Goal: Task Accomplishment & Management: Complete application form

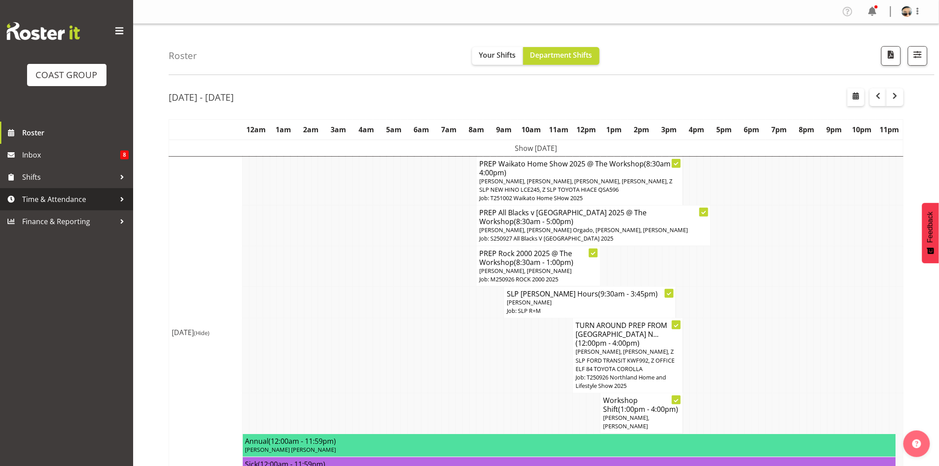
click at [63, 198] on span "Time & Attendance" at bounding box center [68, 199] width 93 height 13
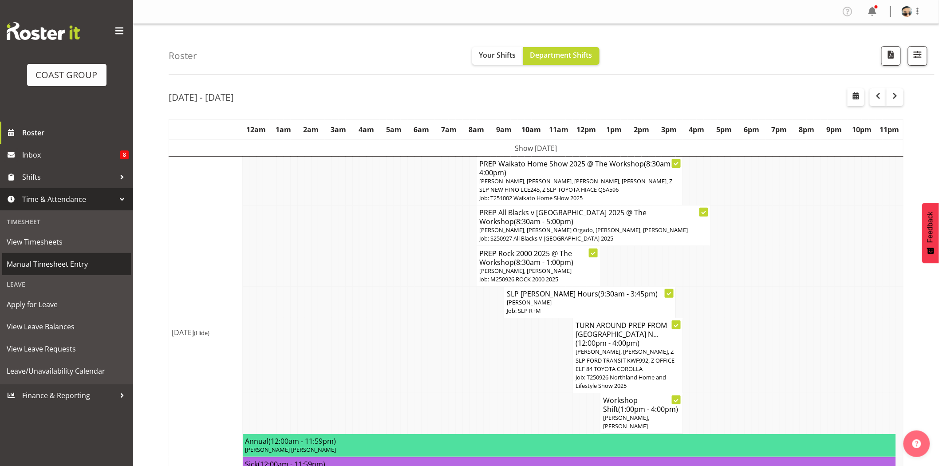
click at [57, 266] on span "Manual Timesheet Entry" at bounding box center [67, 263] width 120 height 13
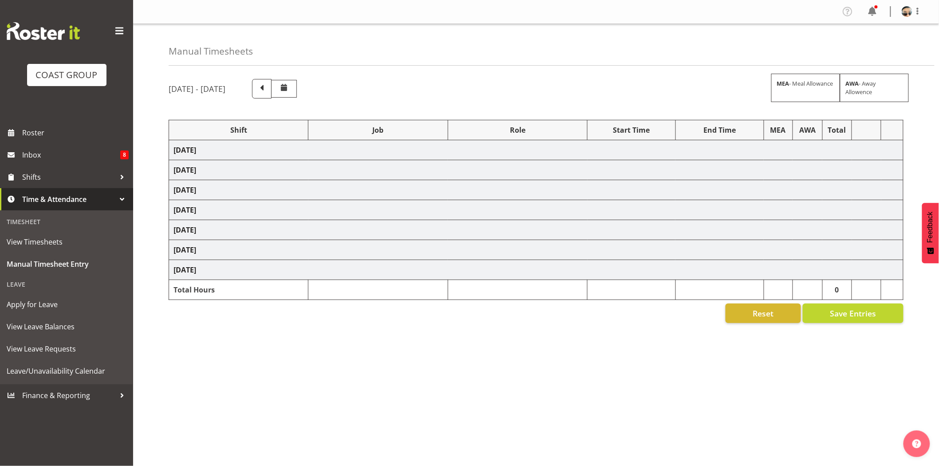
select select "78452"
select select "10280"
select select "72811"
select select "9802"
select select "80832"
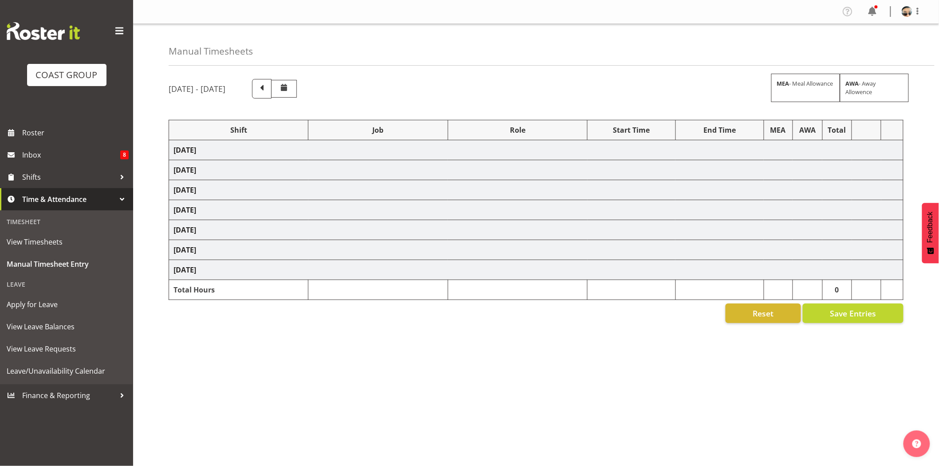
select select "10547"
select select "72811"
select select "9802"
select select "74392"
select select "9942"
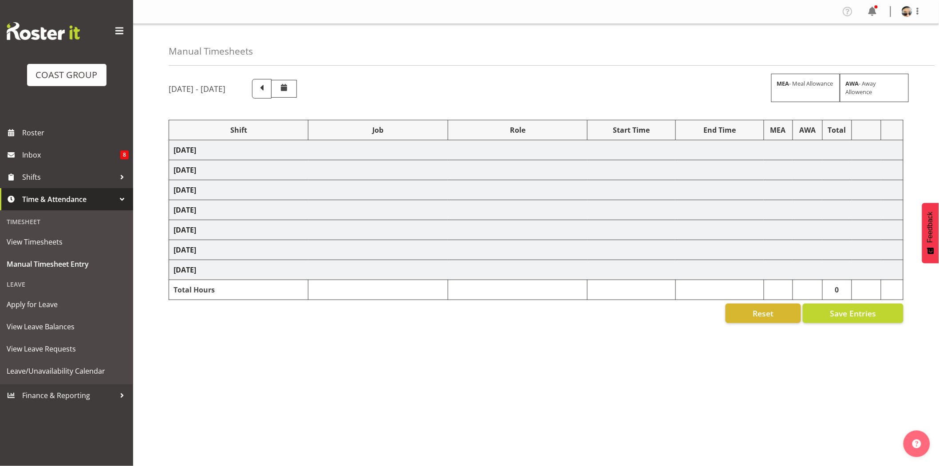
select select "79707"
select select "10453"
select select "77482"
select select "10165"
select select "72811"
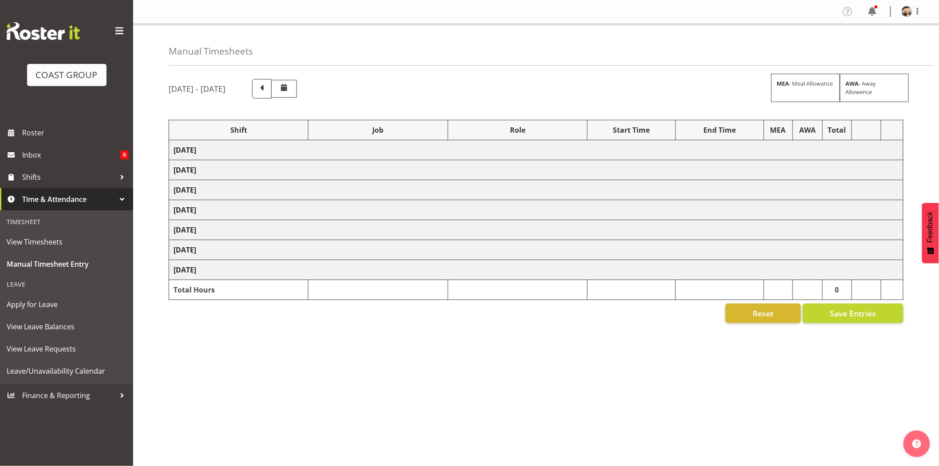
select select "9802"
select select "74313"
select select "9928"
select select "66173"
select select "9156"
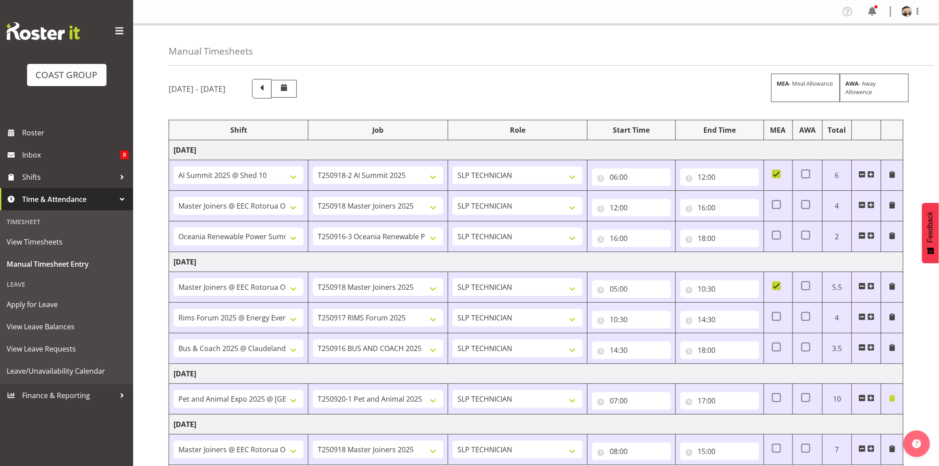
click at [526, 11] on nav "Profile Log Out" at bounding box center [536, 11] width 788 height 15
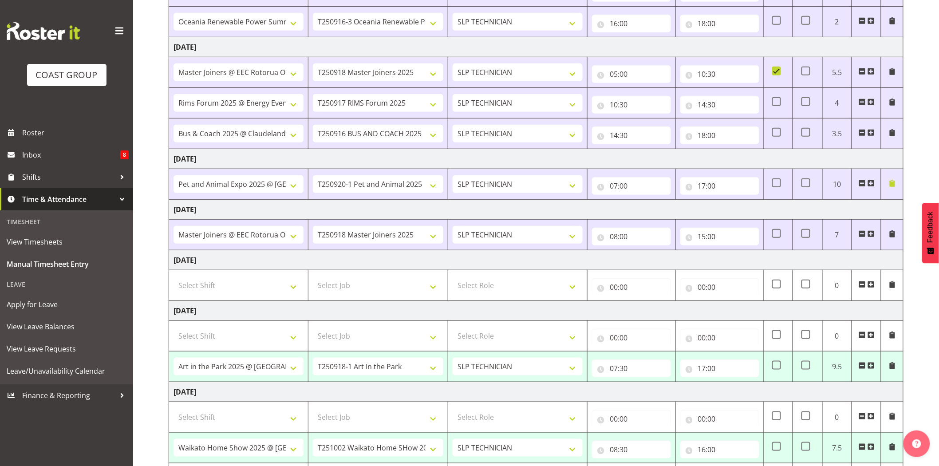
scroll to position [241, 0]
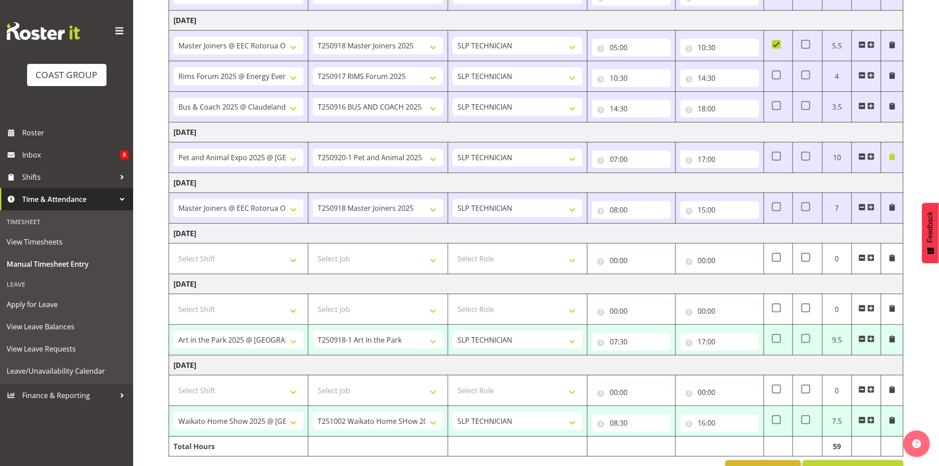
click at [534, 236] on td "Sunday 21st September 2025" at bounding box center [536, 234] width 734 height 20
click at [713, 347] on input "17:00" at bounding box center [719, 342] width 79 height 18
click at [744, 362] on select "00 01 02 03 04 05 06 07 08 09 10 11 12 13 14 15 16 17 18 19 20 21 22 23" at bounding box center [741, 365] width 20 height 18
select select "15"
click at [731, 356] on select "00 01 02 03 04 05 06 07 08 09 10 11 12 13 14 15 16 17 18 19 20 21 22 23" at bounding box center [741, 365] width 20 height 18
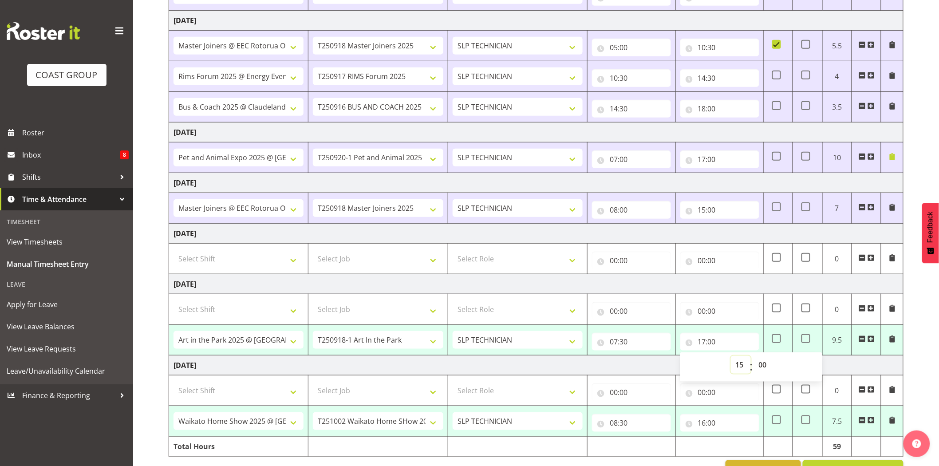
type input "15:00"
click at [766, 363] on select "00 01 02 03 04 05 06 07 08 09 10 11 12 13 14 15 16 17 18 19 20 21 22 23 24 25 2…" at bounding box center [764, 365] width 20 height 18
select select "30"
click at [754, 356] on select "00 01 02 03 04 05 06 07 08 09 10 11 12 13 14 15 16 17 18 19 20 21 22 23 24 25 2…" at bounding box center [764, 365] width 20 height 18
type input "15:30"
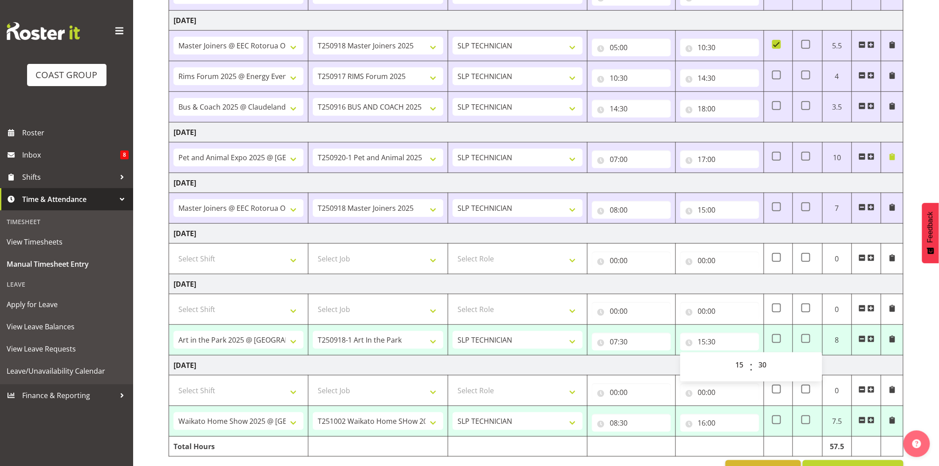
click at [766, 276] on td "Monday 22nd September 2025" at bounding box center [536, 284] width 734 height 20
click at [677, 284] on td "Monday 22nd September 2025" at bounding box center [536, 284] width 734 height 20
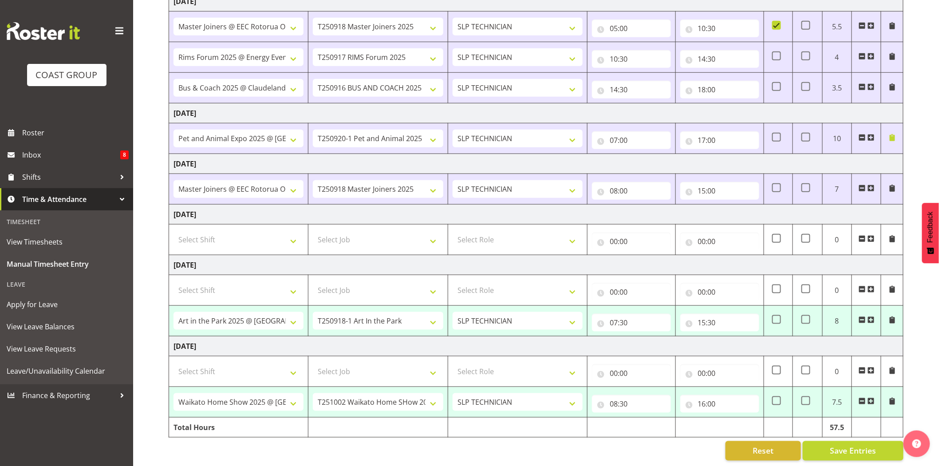
scroll to position [271, 0]
click at [742, 336] on td "Tuesday 23rd September 2025" at bounding box center [536, 345] width 734 height 20
click at [717, 337] on td "Tuesday 23rd September 2025" at bounding box center [536, 345] width 734 height 20
click at [702, 398] on input "16:00" at bounding box center [719, 403] width 79 height 18
click at [733, 337] on td "Tuesday 23rd September 2025" at bounding box center [536, 345] width 734 height 20
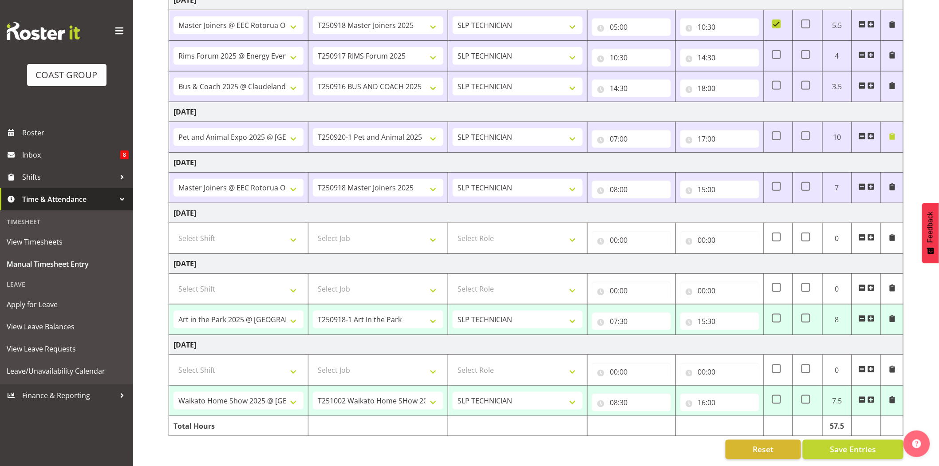
click at [690, 418] on td at bounding box center [719, 426] width 88 height 20
click at [440, 105] on td "Friday 19th September 2025" at bounding box center [536, 112] width 734 height 20
click at [845, 444] on span "Save Entries" at bounding box center [853, 450] width 46 height 12
select select "74313"
select select "9928"
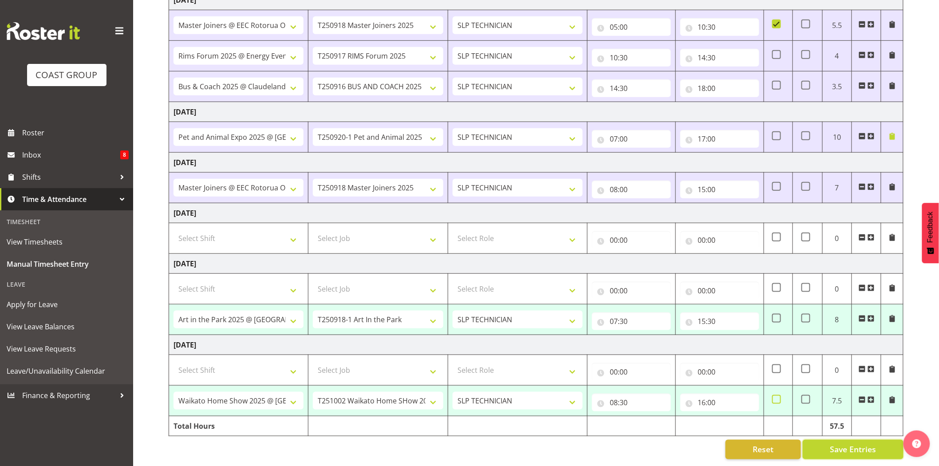
type input "07:30"
type input "15:30"
select select "66173"
select select "9156"
type input "08:30"
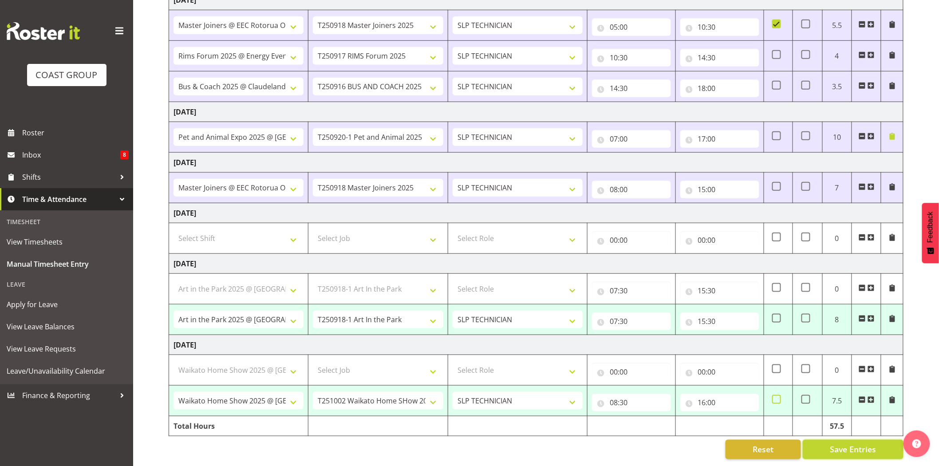
type input "16:00"
select select "66173"
select select "9156"
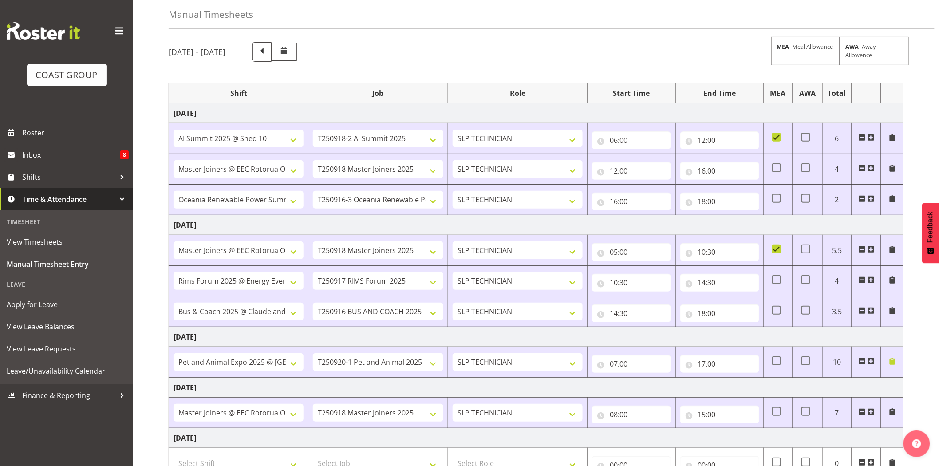
scroll to position [0, 0]
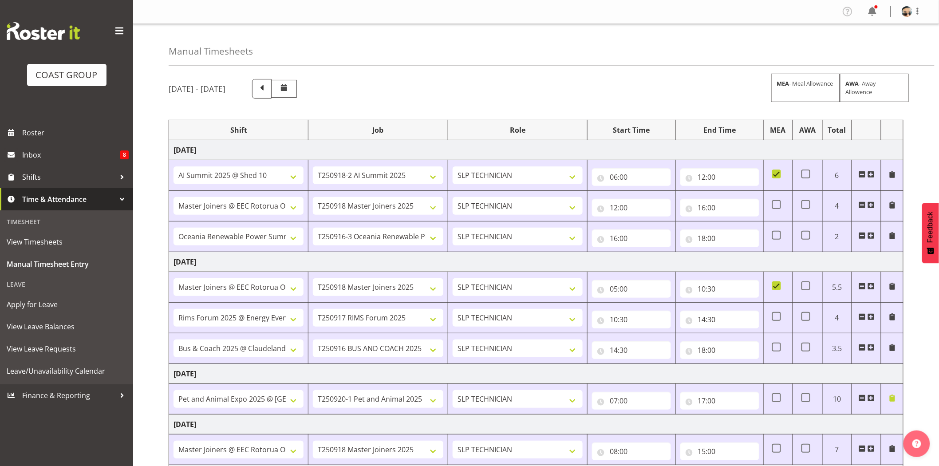
click at [815, 55] on div "Manual Timesheets" at bounding box center [552, 45] width 766 height 42
click at [879, 16] on span at bounding box center [872, 11] width 14 height 14
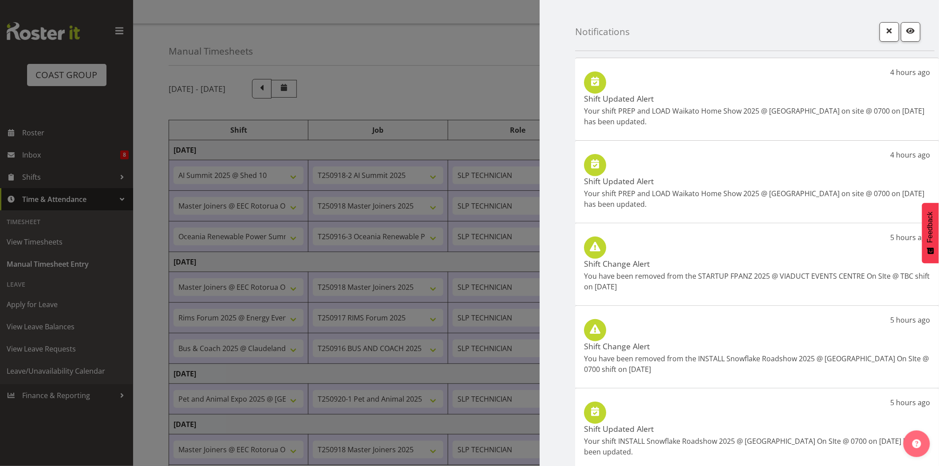
click at [500, 74] on div at bounding box center [469, 233] width 939 height 466
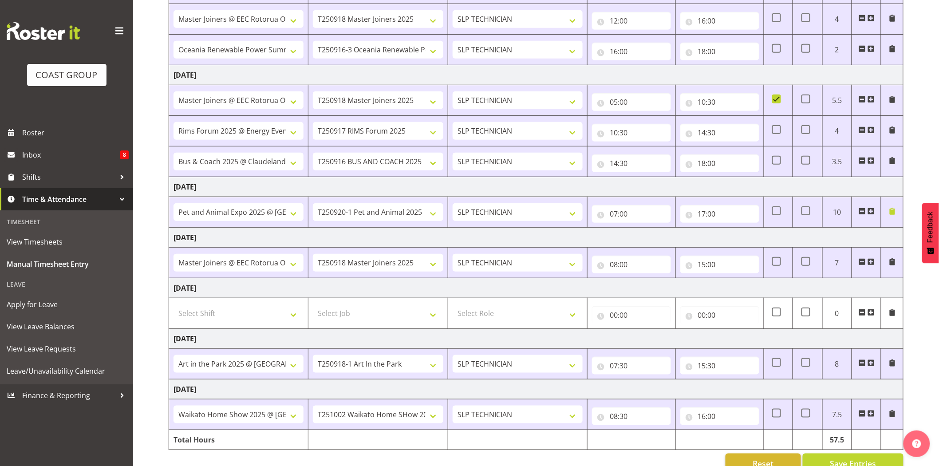
scroll to position [209, 0]
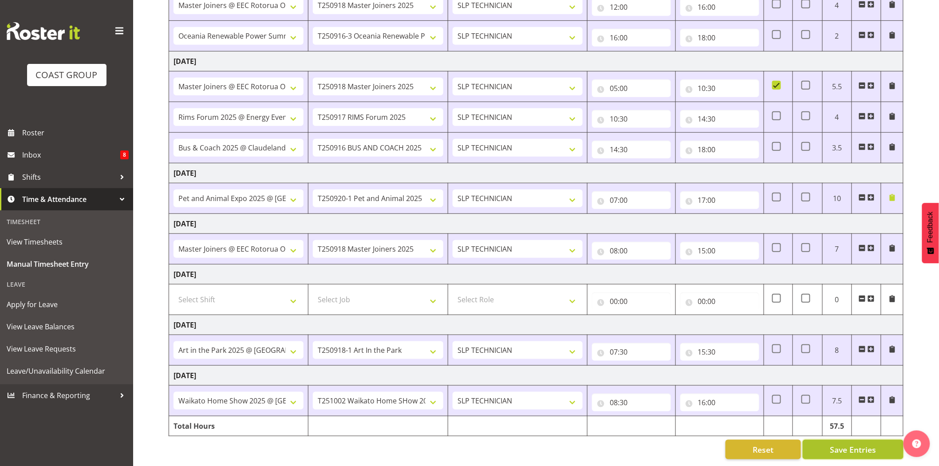
click at [865, 444] on span "Save Entries" at bounding box center [853, 450] width 46 height 12
click at [37, 139] on link "Roster" at bounding box center [66, 133] width 133 height 22
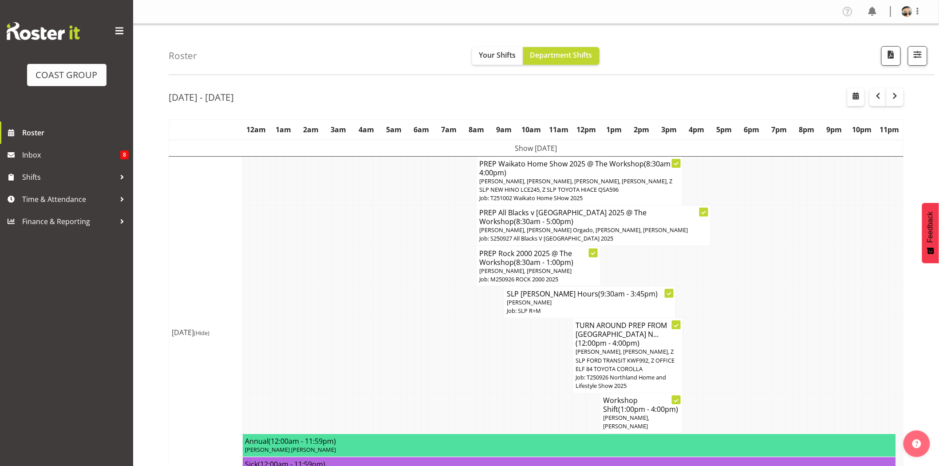
click at [685, 89] on div "[DATE] - [DATE]" at bounding box center [536, 98] width 735 height 20
drag, startPoint x: 551, startPoint y: 129, endPoint x: 637, endPoint y: 132, distance: 86.1
click at [637, 132] on tr "12am 1am 2am 3am 4am 5am 6am 7am 8am 9am 10am 11am 12pm 1pm 2pm 3pm 4pm 5pm 6pm…" at bounding box center [536, 129] width 734 height 20
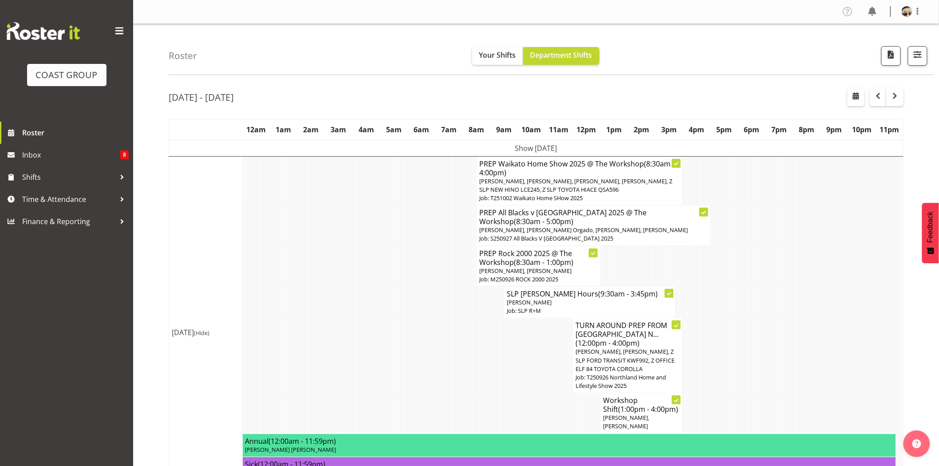
click at [637, 132] on th "2pm" at bounding box center [642, 129] width 28 height 20
drag, startPoint x: 549, startPoint y: 132, endPoint x: 630, endPoint y: 130, distance: 81.2
click at [630, 130] on tr "12am 1am 2am 3am 4am 5am 6am 7am 8am 9am 10am 11am 12pm 1pm 2pm 3pm 4pm 5pm 6pm…" at bounding box center [536, 129] width 734 height 20
click at [630, 130] on th "2pm" at bounding box center [642, 129] width 28 height 20
click at [642, 103] on div "Sep 22nd - 28th, 2025" at bounding box center [536, 98] width 735 height 20
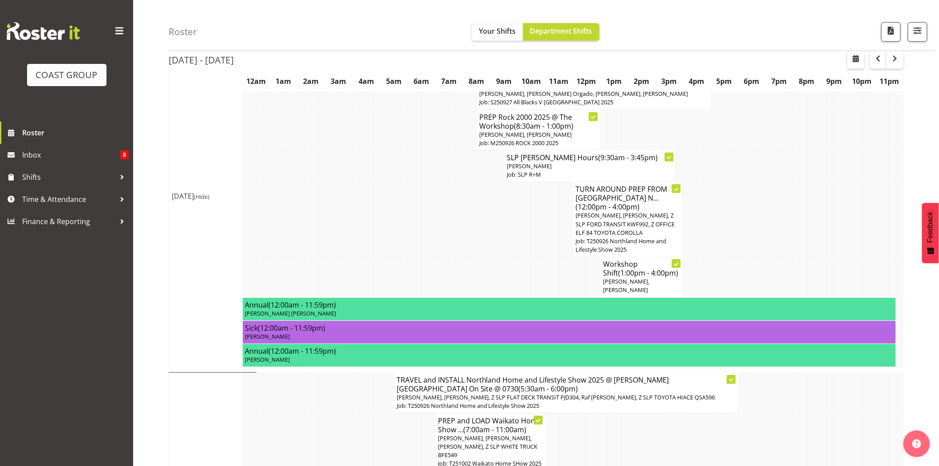
scroll to position [138, 0]
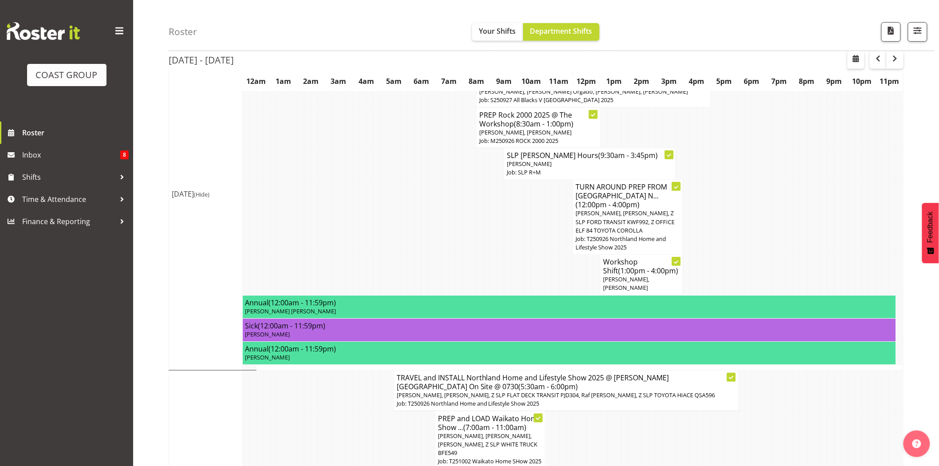
click at [505, 256] on td at bounding box center [507, 275] width 7 height 40
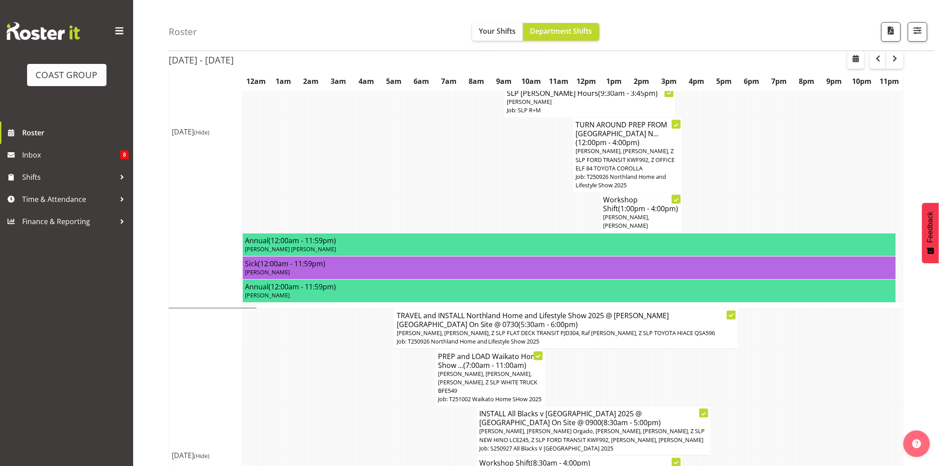
scroll to position [209, 0]
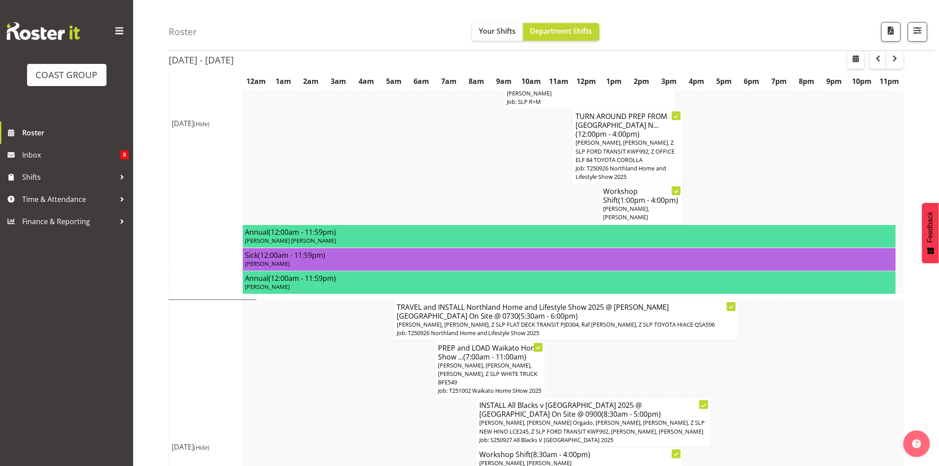
click at [563, 203] on td at bounding box center [562, 204] width 7 height 40
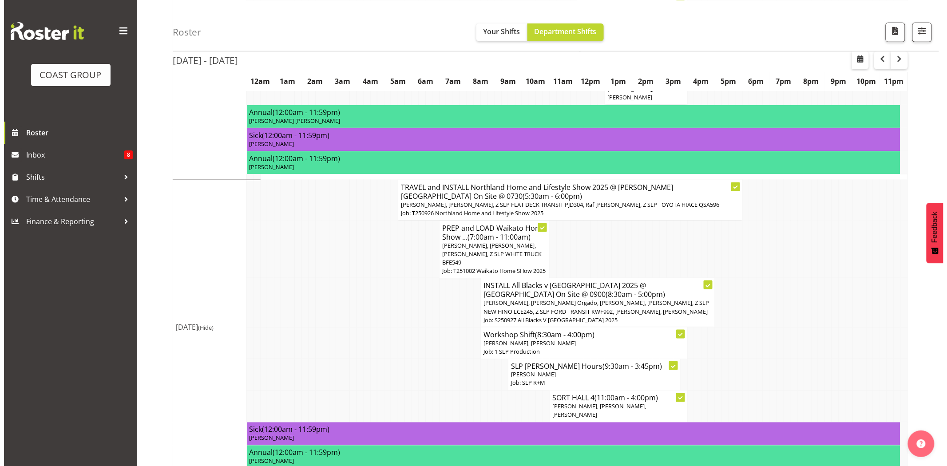
scroll to position [349, 0]
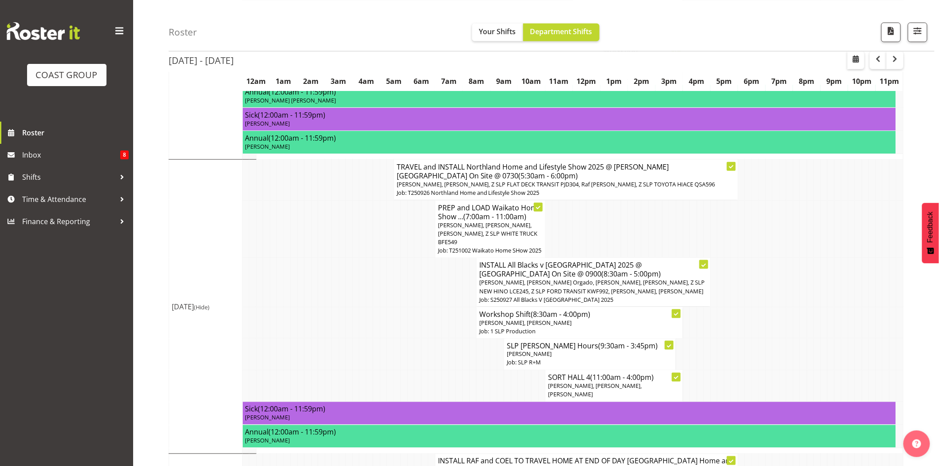
click at [636, 222] on td at bounding box center [638, 229] width 7 height 58
click at [608, 214] on td at bounding box center [610, 229] width 7 height 58
click at [579, 241] on td at bounding box center [576, 229] width 7 height 58
click at [575, 260] on h4 "INSTALL All Blacks v Australia 2025 @ Eden Park On Site @ 0900 (8:30am - 5:00pm)" at bounding box center [593, 269] width 229 height 18
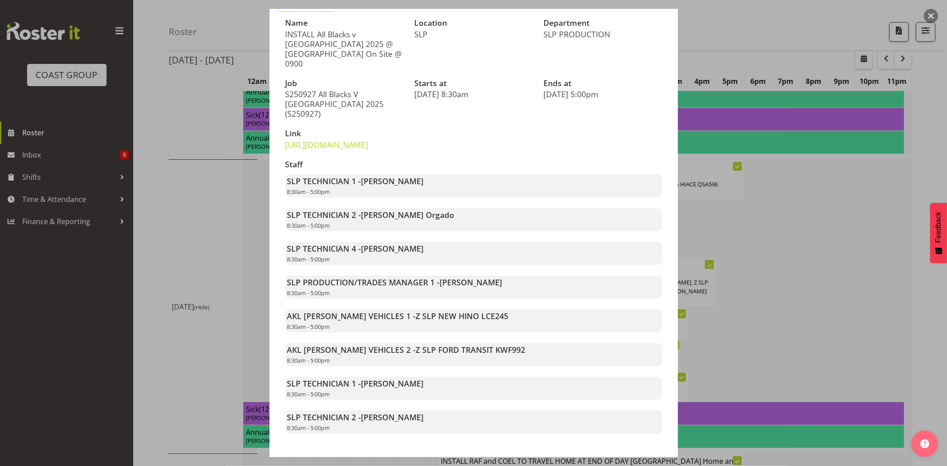
scroll to position [112, 0]
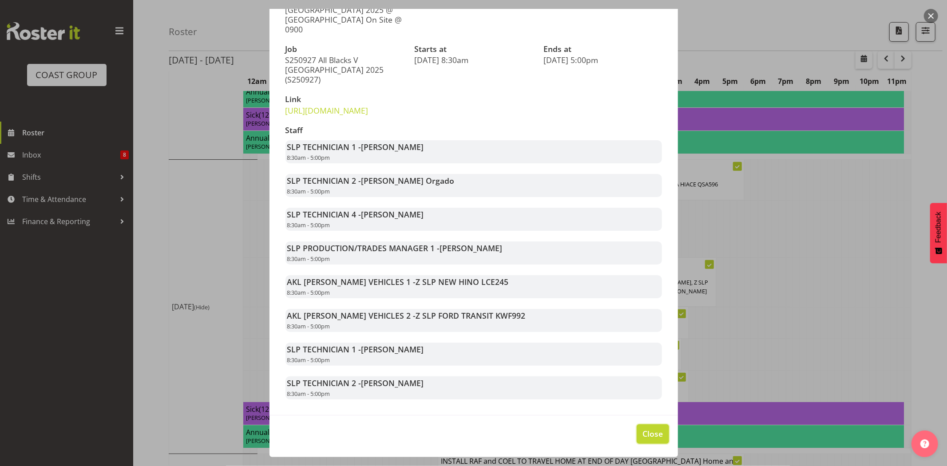
click at [649, 437] on span "Close" at bounding box center [652, 434] width 20 height 12
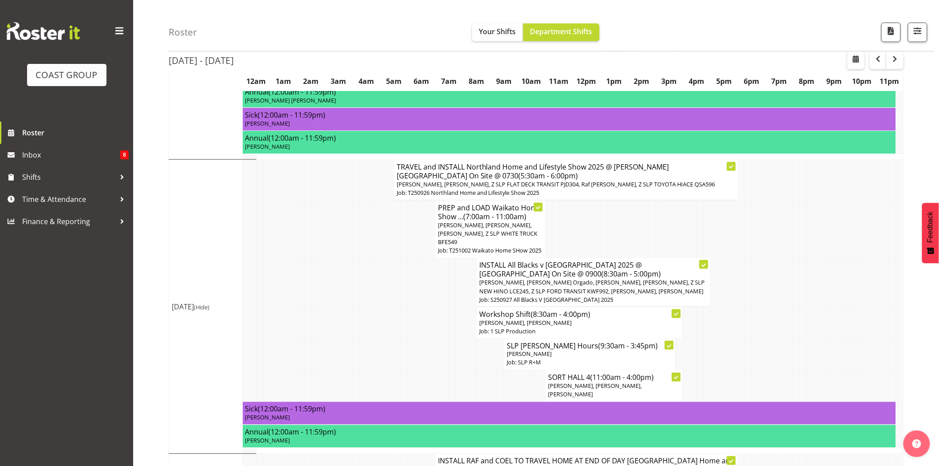
click at [620, 278] on span "[PERSON_NAME], [PERSON_NAME] Orgado, [PERSON_NAME], [PERSON_NAME], Z SLP NEW HI…" at bounding box center [591, 286] width 225 height 16
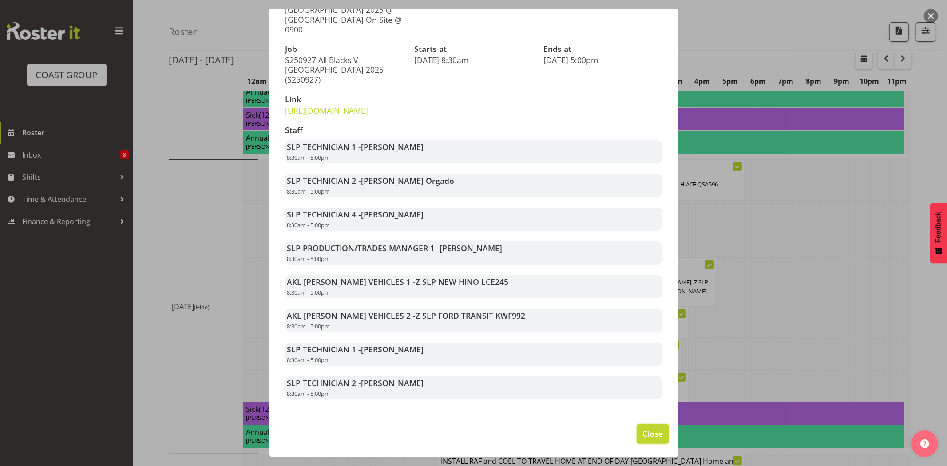
click at [642, 432] on span "Close" at bounding box center [652, 434] width 20 height 12
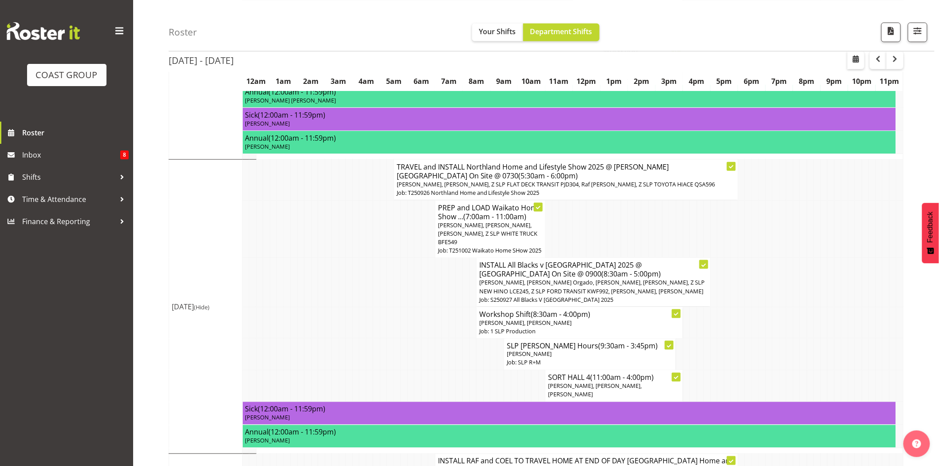
click at [454, 307] on td at bounding box center [452, 323] width 7 height 32
click at [747, 343] on td at bounding box center [748, 355] width 7 height 32
click at [640, 382] on span "[PERSON_NAME], [PERSON_NAME], [PERSON_NAME]" at bounding box center [595, 390] width 94 height 16
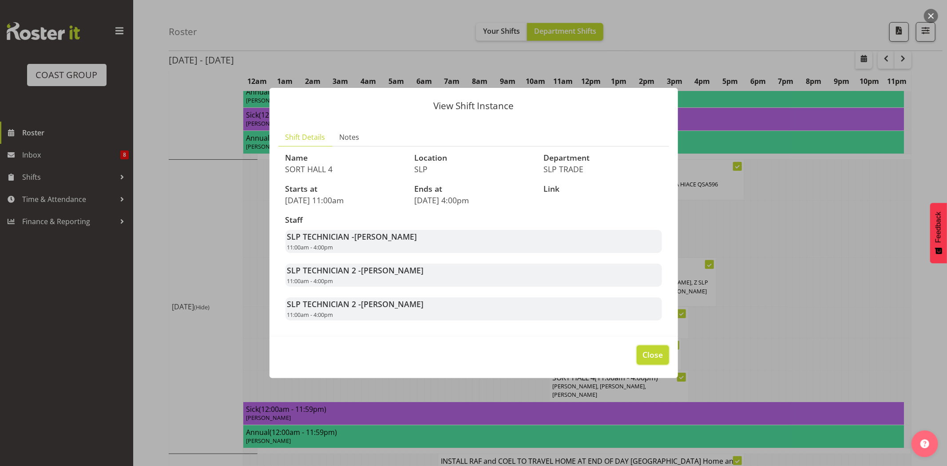
click at [659, 350] on span "Close" at bounding box center [652, 355] width 20 height 12
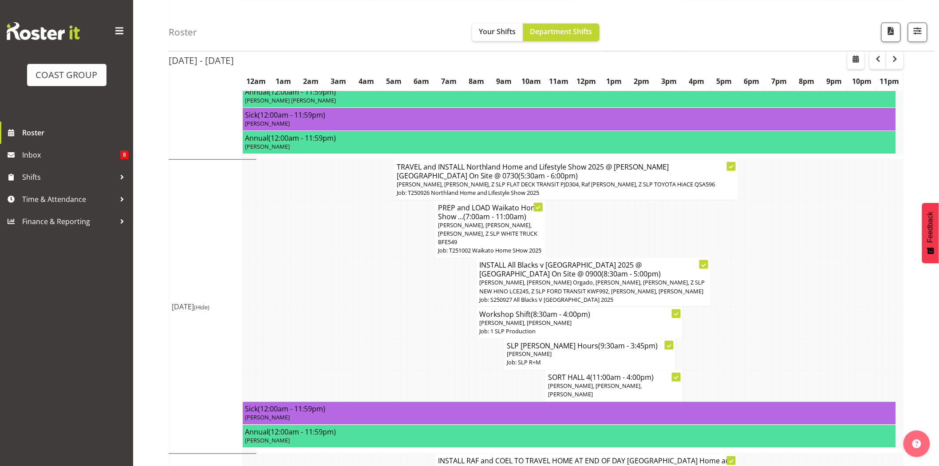
click at [785, 307] on td at bounding box center [782, 323] width 7 height 32
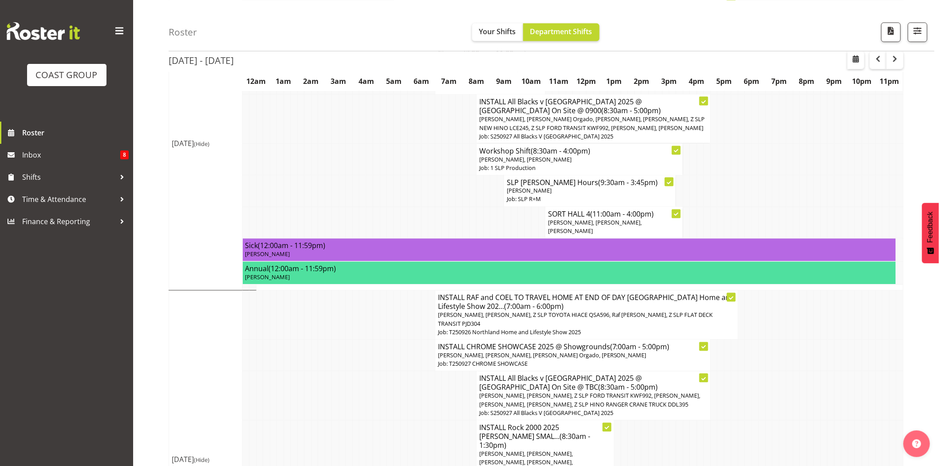
scroll to position [564, 0]
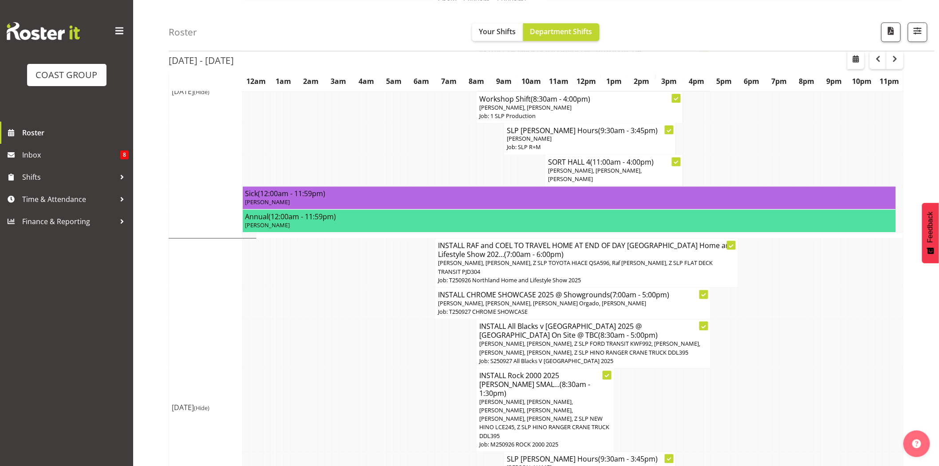
click at [465, 156] on td at bounding box center [466, 171] width 7 height 32
click at [493, 155] on td at bounding box center [493, 171] width 7 height 32
click at [522, 158] on td at bounding box center [521, 171] width 7 height 32
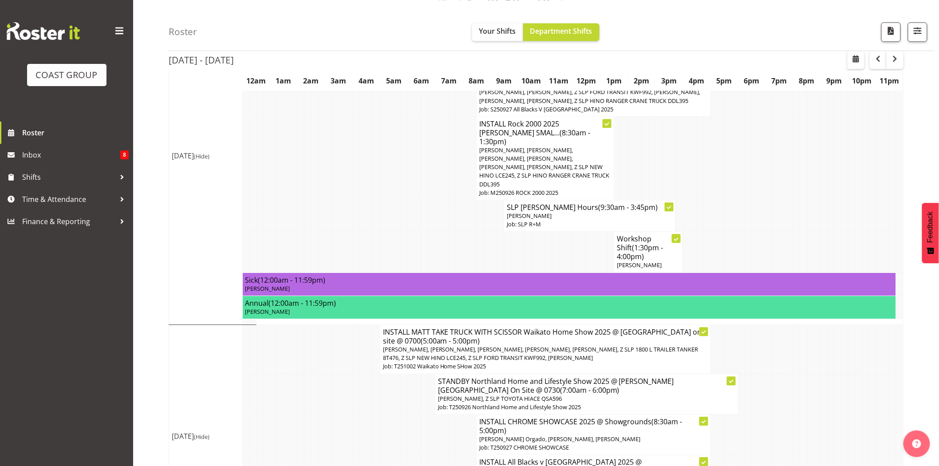
scroll to position [819, 0]
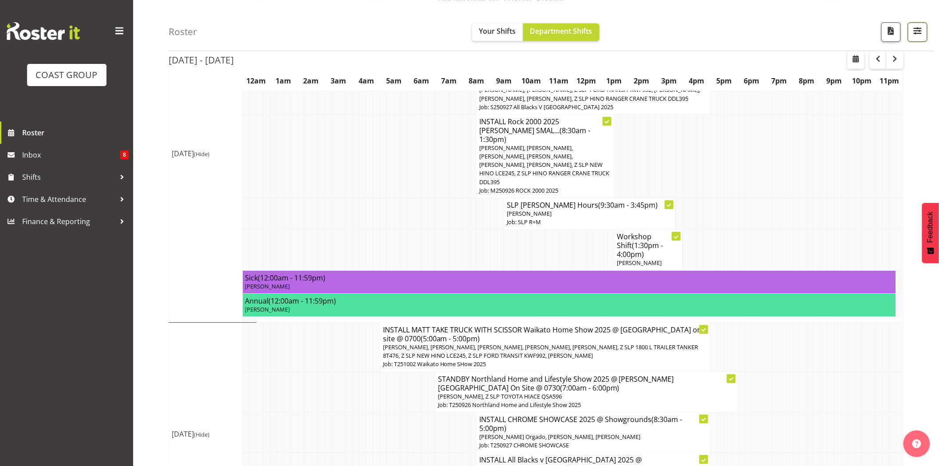
click at [920, 36] on span "button" at bounding box center [918, 31] width 12 height 12
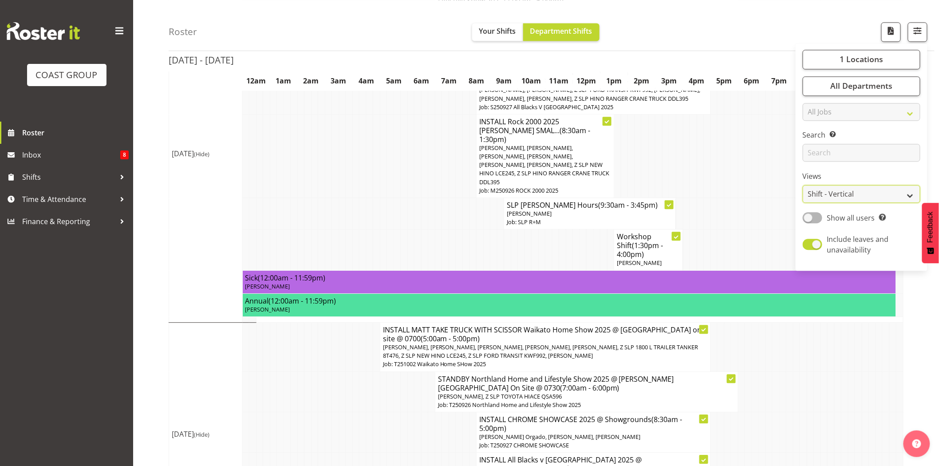
click at [870, 191] on select "Staff Role Shift - Horizontal Shift - Vertical Staff - Location" at bounding box center [862, 194] width 118 height 18
select select "staff"
click at [803, 203] on select "Staff Role Shift - Horizontal Shift - Vertical Staff - Location" at bounding box center [862, 194] width 118 height 18
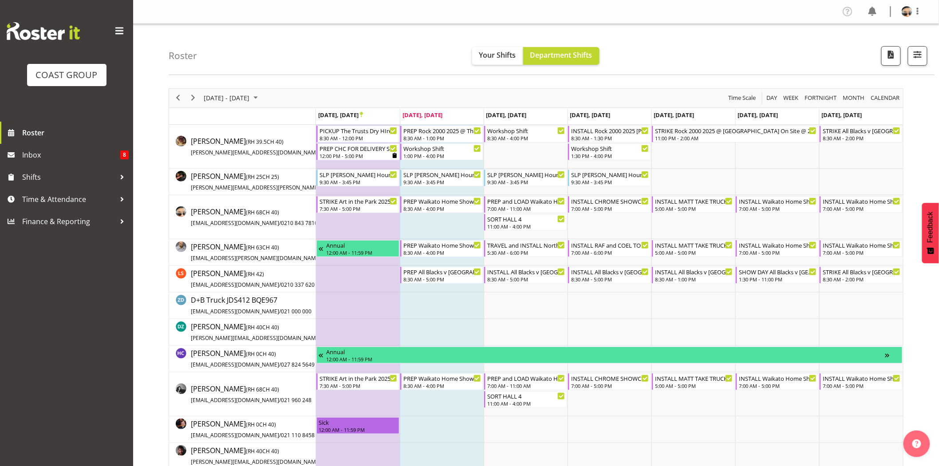
click at [325, 40] on div "Roster Your Shifts Department Shifts 1 Locations Clear CARLTON EVENTS [PERSON_N…" at bounding box center [552, 49] width 766 height 51
click at [196, 99] on span "Next" at bounding box center [193, 97] width 11 height 11
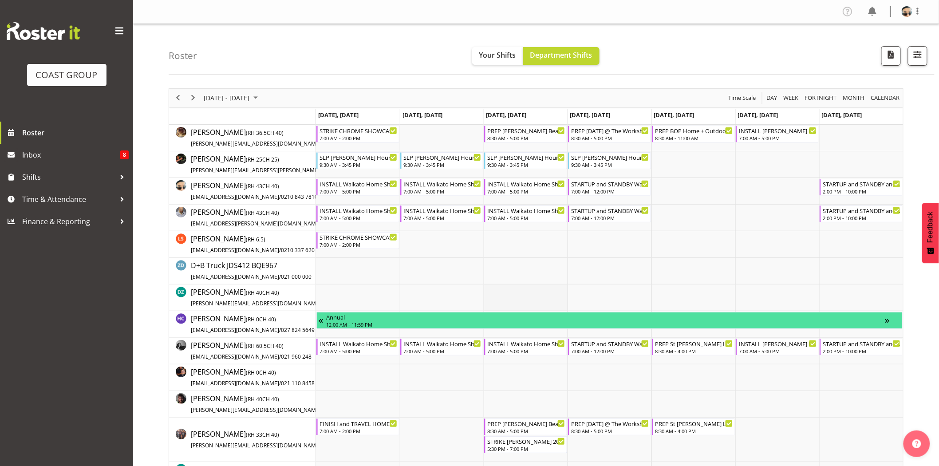
click at [548, 304] on td "Timeline Week of September 30, 2025" at bounding box center [526, 297] width 84 height 27
click at [194, 96] on span "Next" at bounding box center [193, 97] width 11 height 11
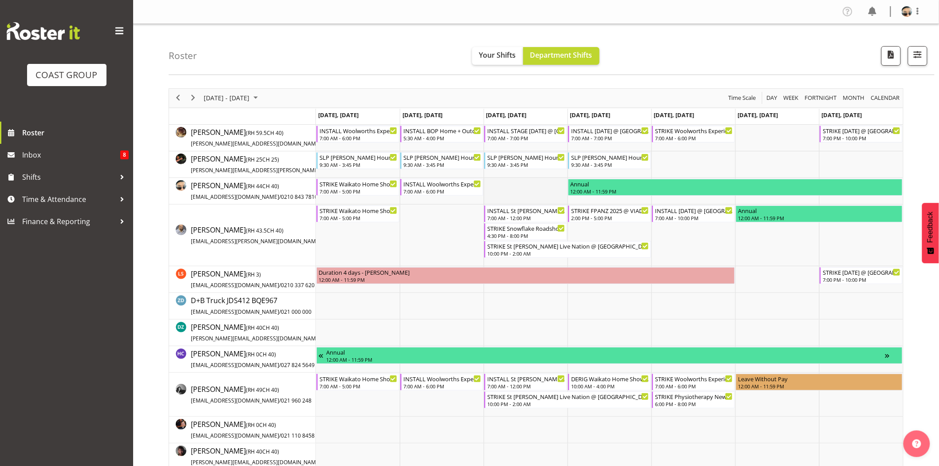
click at [501, 197] on td "Timeline Week of October 7, 2025" at bounding box center [526, 191] width 84 height 27
click at [192, 101] on span "Next" at bounding box center [193, 97] width 11 height 11
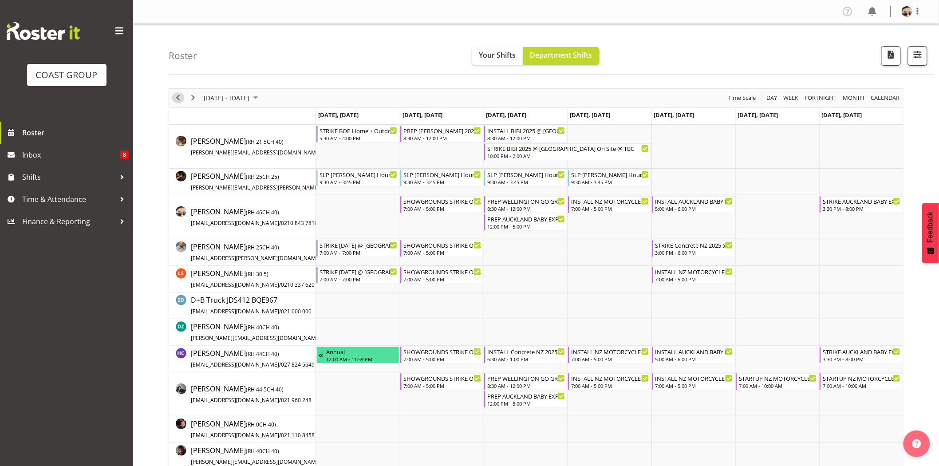
click at [175, 100] on span "Previous" at bounding box center [178, 97] width 11 height 11
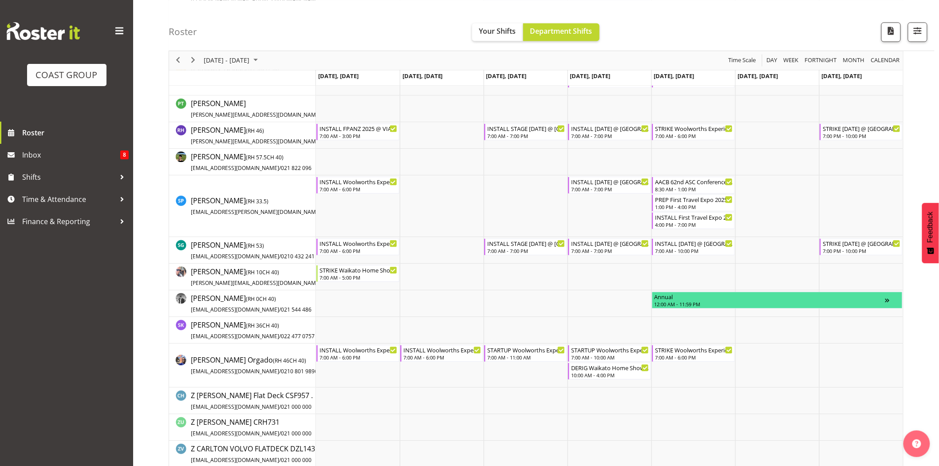
scroll to position [751, 0]
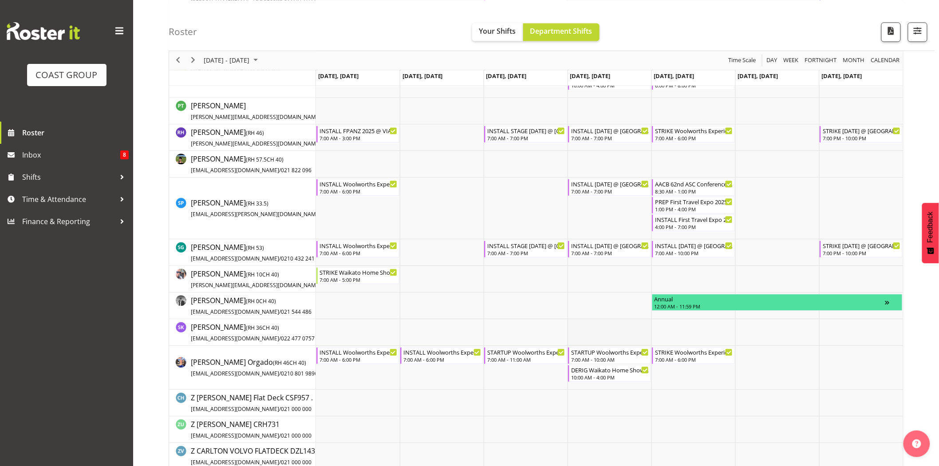
click at [625, 330] on td "Timeline Week of October 7, 2025" at bounding box center [610, 332] width 84 height 27
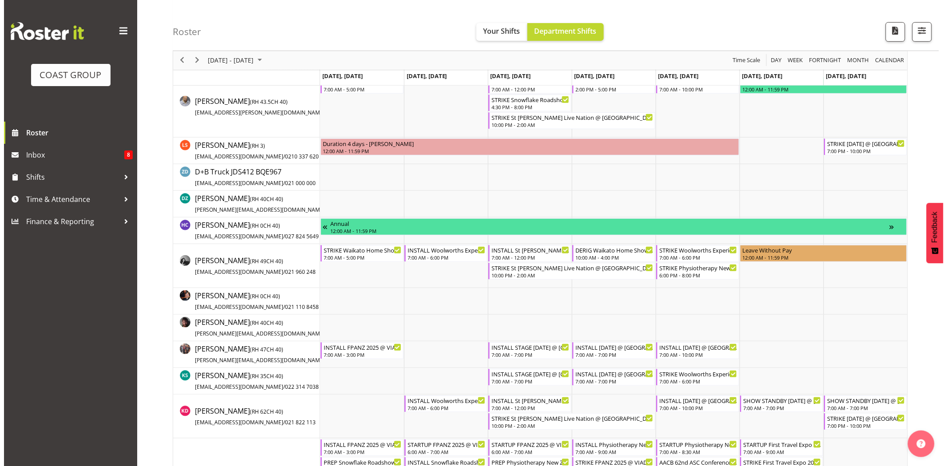
scroll to position [0, 0]
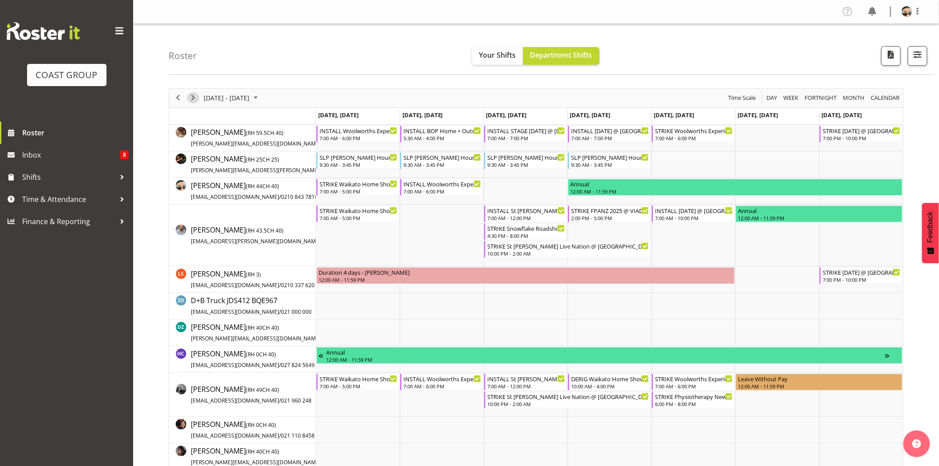
click at [192, 95] on span "Next" at bounding box center [193, 97] width 11 height 11
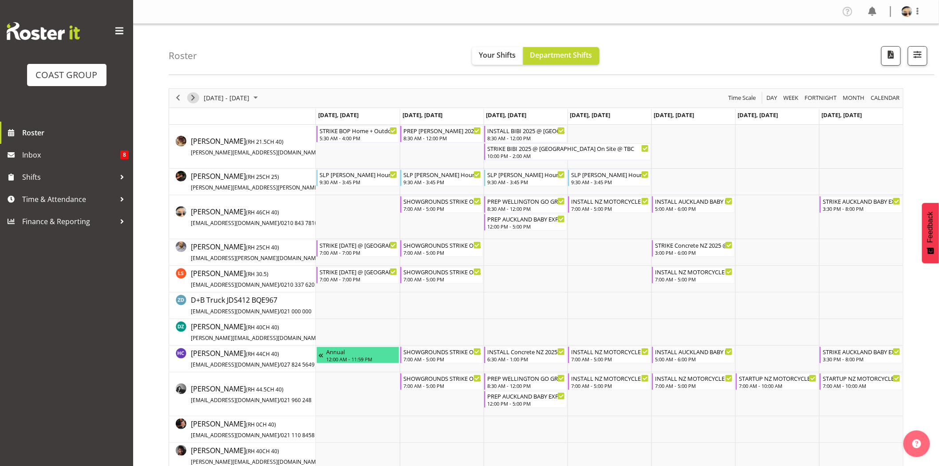
click at [192, 98] on span "Next" at bounding box center [193, 97] width 11 height 11
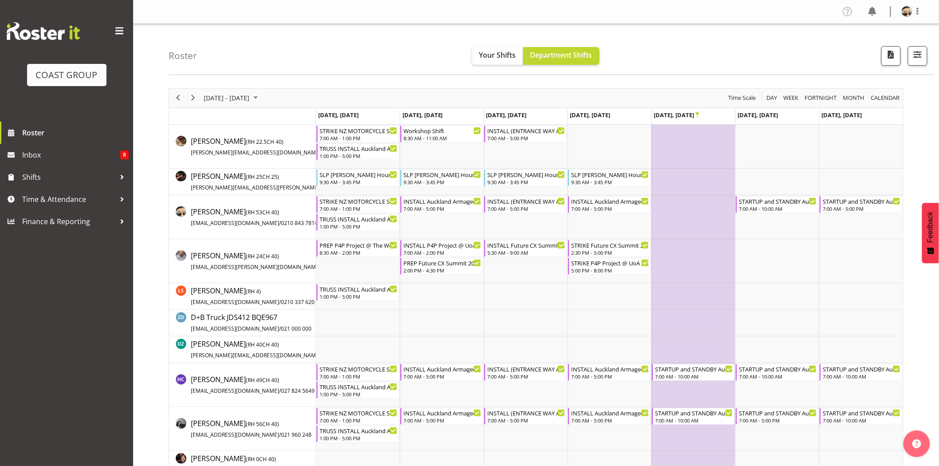
click at [357, 50] on div "Roster Your Shifts Department Shifts 1 Locations Clear CARLTON EVENTS [PERSON_N…" at bounding box center [552, 49] width 766 height 51
click at [181, 99] on span "Previous" at bounding box center [178, 97] width 11 height 11
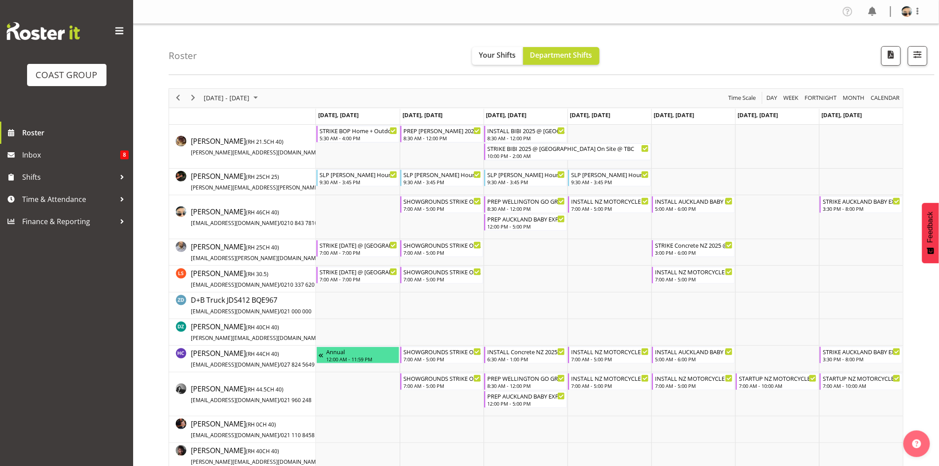
click at [595, 89] on div "[DATE] - [DATE] [DATE] Day Week Fortnight Month calendar Month Agenda Time Scale" at bounding box center [536, 98] width 734 height 19
click at [192, 99] on span "Next" at bounding box center [193, 97] width 11 height 11
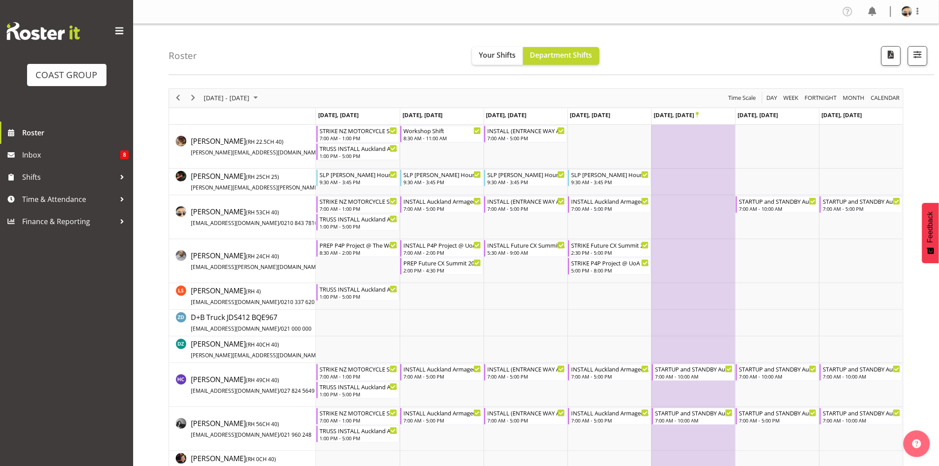
click at [574, 89] on div "October 20 - 26, 2025 Today Day Week Fortnight Month calendar Month Agenda Time…" at bounding box center [536, 98] width 734 height 19
click at [379, 55] on div "Roster Your Shifts Department Shifts 1 Locations Clear CARLTON EVENTS [PERSON_N…" at bounding box center [552, 49] width 766 height 51
click at [368, 222] on div "TRUSS INSTALL Auckland Armageddon - Spring @ Auckland Showgrounds" at bounding box center [359, 218] width 78 height 9
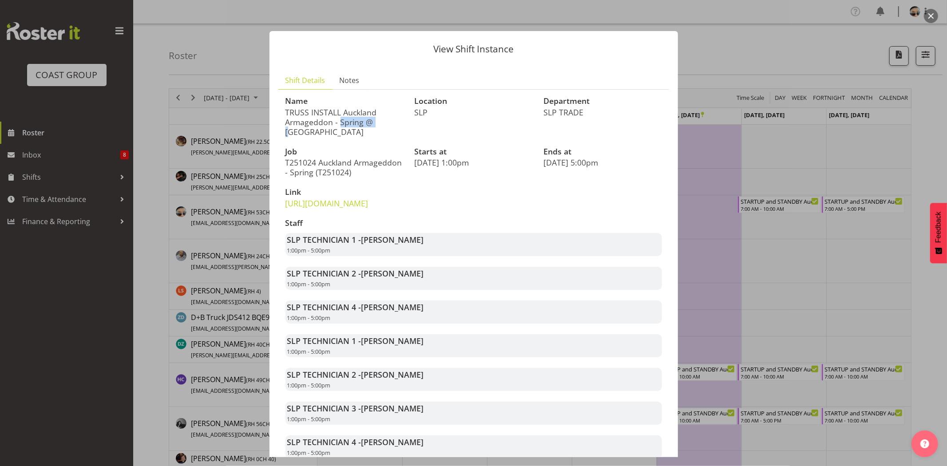
drag, startPoint x: 314, startPoint y: 109, endPoint x: 357, endPoint y: 117, distance: 43.7
click at [357, 117] on p "TRUSS INSTALL Auckland Armageddon - Spring @ Auckland Showgrounds" at bounding box center [344, 121] width 118 height 29
drag, startPoint x: 340, startPoint y: 113, endPoint x: 373, endPoint y: 116, distance: 33.4
click at [373, 116] on p "TRUSS INSTALL Auckland Armageddon - Spring @ Auckland Showgrounds" at bounding box center [344, 121] width 118 height 29
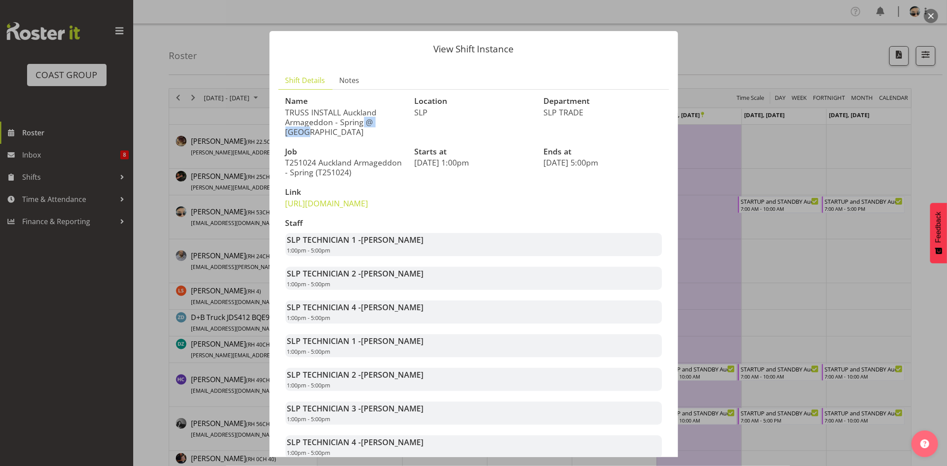
click at [373, 116] on p "TRUSS INSTALL Auckland Armageddon - Spring @ Auckland Showgrounds" at bounding box center [344, 121] width 118 height 29
drag, startPoint x: 345, startPoint y: 116, endPoint x: 377, endPoint y: 118, distance: 32.5
click at [375, 118] on p "TRUSS INSTALL Auckland Armageddon - Spring @ Auckland Showgrounds" at bounding box center [344, 121] width 118 height 29
click at [378, 118] on p "TRUSS INSTALL Auckland Armageddon - Spring @ Auckland Showgrounds" at bounding box center [344, 121] width 118 height 29
click at [308, 120] on p "TRUSS INSTALL Auckland Armageddon - Spring @ Auckland Showgrounds" at bounding box center [344, 121] width 118 height 29
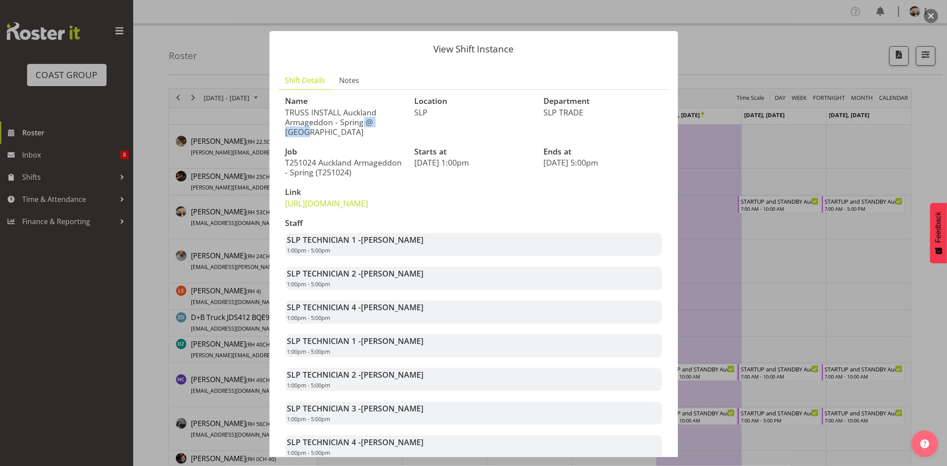
drag, startPoint x: 300, startPoint y: 120, endPoint x: 367, endPoint y: 127, distance: 67.4
click at [367, 127] on p "TRUSS INSTALL Auckland Armageddon - Spring @ Auckland Showgrounds" at bounding box center [344, 121] width 118 height 29
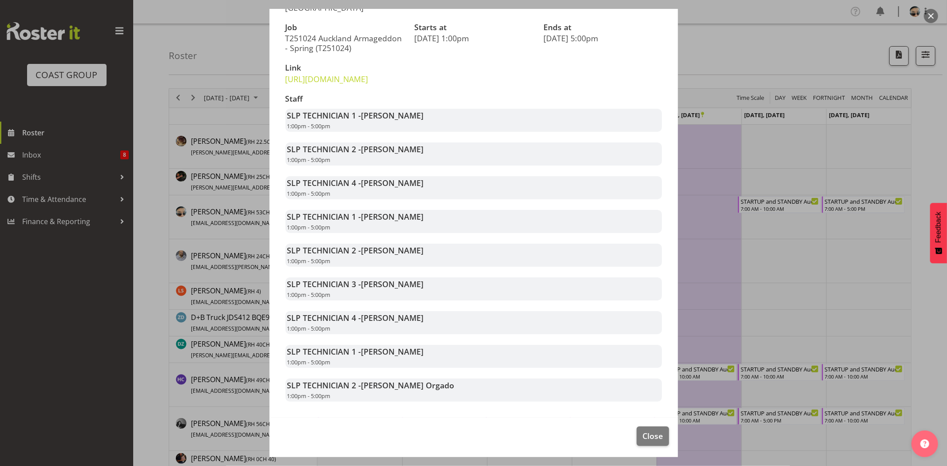
scroll to position [146, 0]
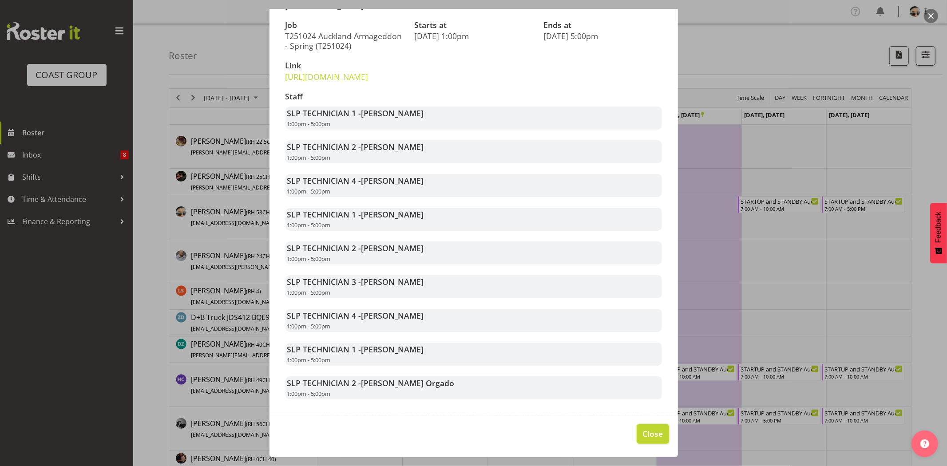
click at [654, 431] on span "Close" at bounding box center [652, 434] width 20 height 12
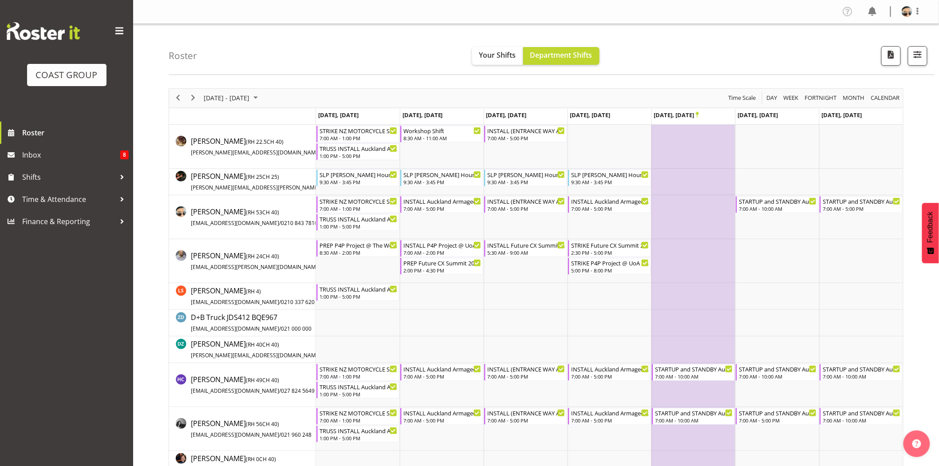
drag, startPoint x: 192, startPoint y: 98, endPoint x: 331, endPoint y: 98, distance: 138.9
click at [192, 98] on span "Next" at bounding box center [193, 97] width 11 height 11
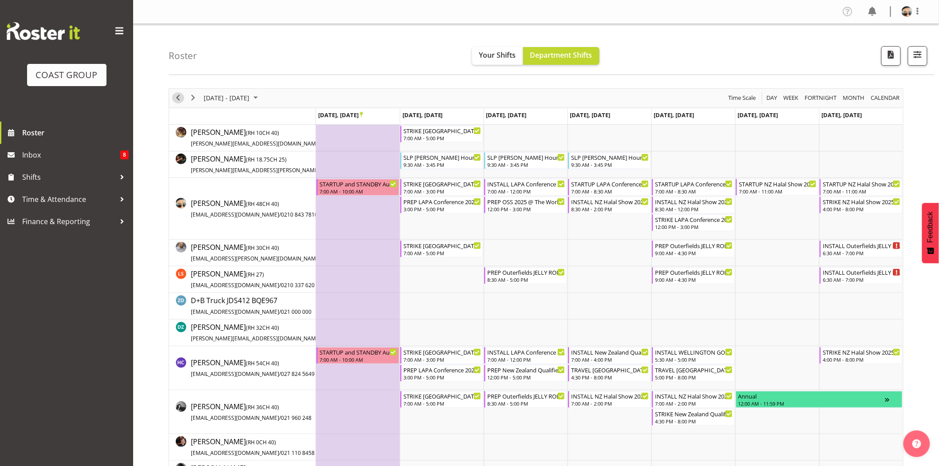
click at [182, 97] on span "Previous" at bounding box center [178, 97] width 11 height 11
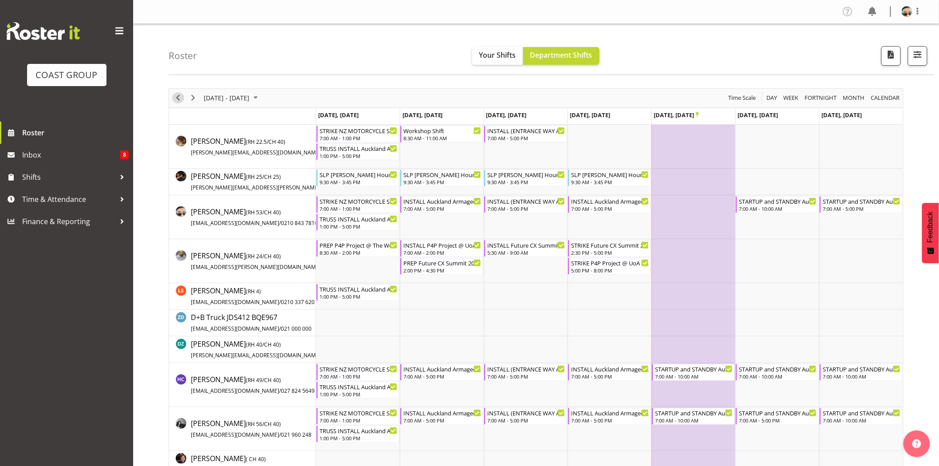
click at [179, 98] on span "Previous" at bounding box center [178, 97] width 11 height 11
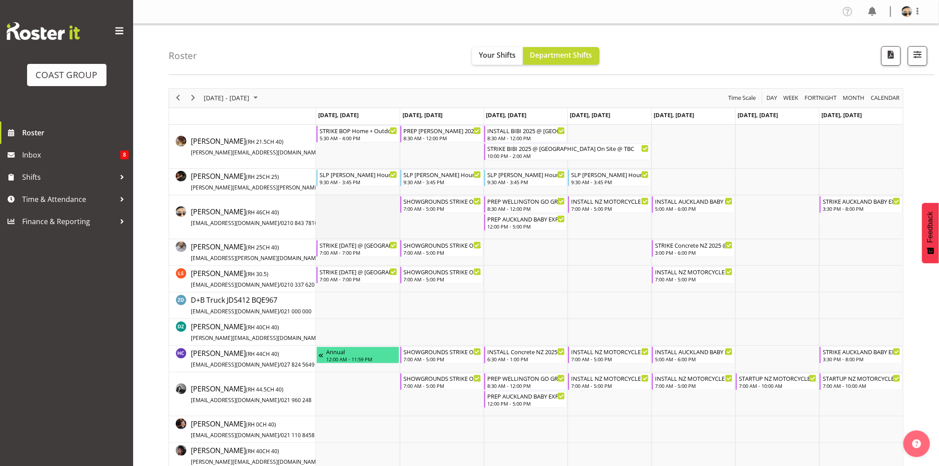
click at [383, 219] on td "Timeline Week of October 14, 2025" at bounding box center [358, 217] width 84 height 44
click at [173, 99] on span "Previous" at bounding box center [178, 97] width 11 height 11
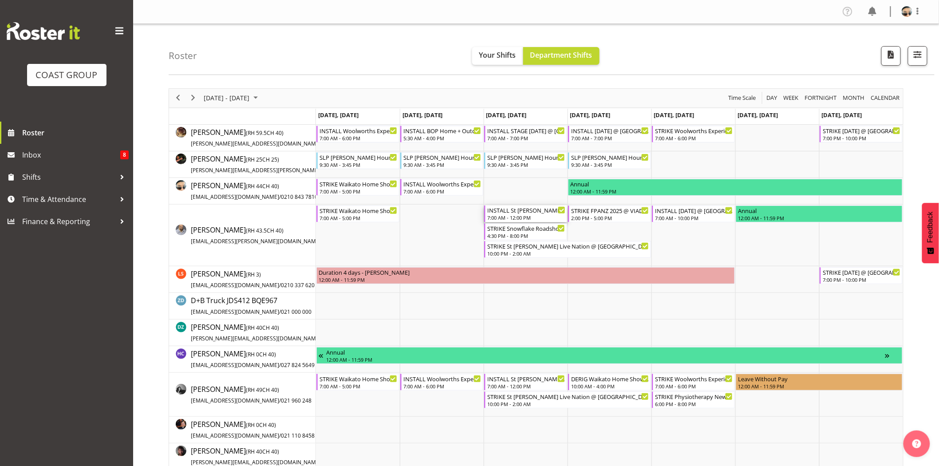
click at [529, 211] on div "INSTALL St [PERSON_NAME] Live Nation @ [GEOGRAPHIC_DATA][PERSON_NAME] On Site @…" at bounding box center [526, 209] width 78 height 9
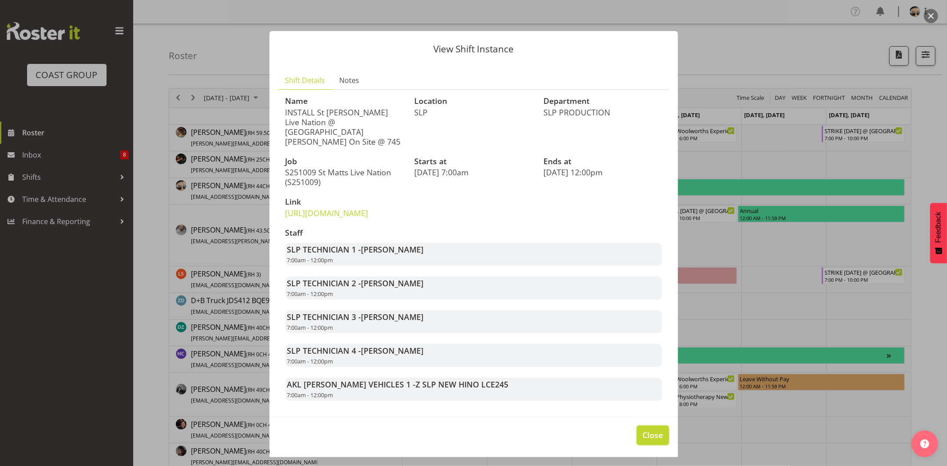
click at [651, 441] on span "Close" at bounding box center [652, 435] width 20 height 12
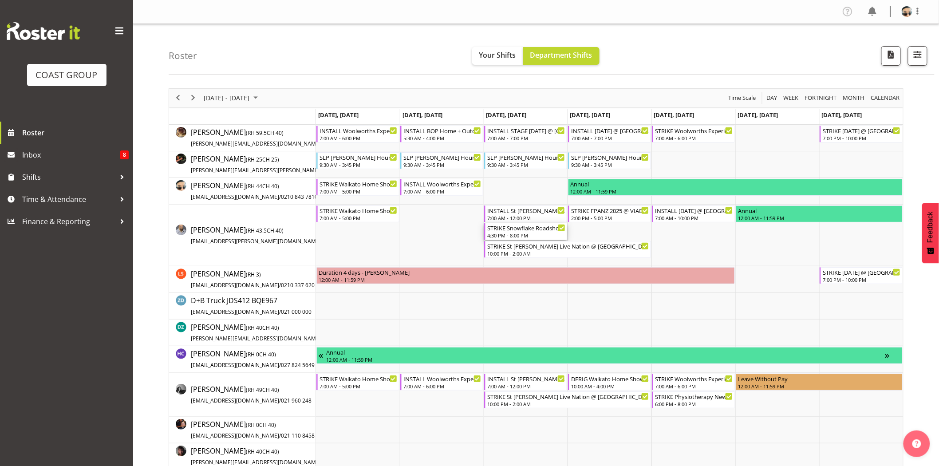
click at [543, 229] on div "STRIKE Snowflake Roadshow 2025 @ [GEOGRAPHIC_DATA] On SIte @ 1700" at bounding box center [526, 227] width 78 height 9
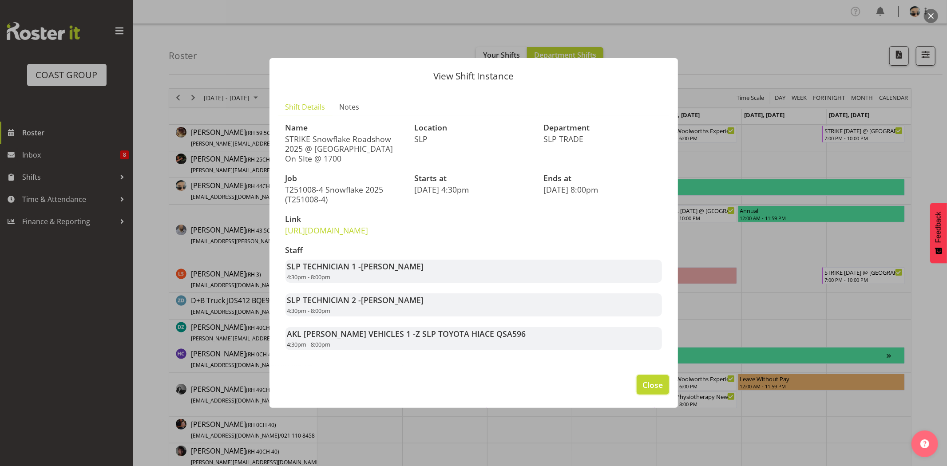
click at [665, 395] on button "Close" at bounding box center [652, 385] width 32 height 20
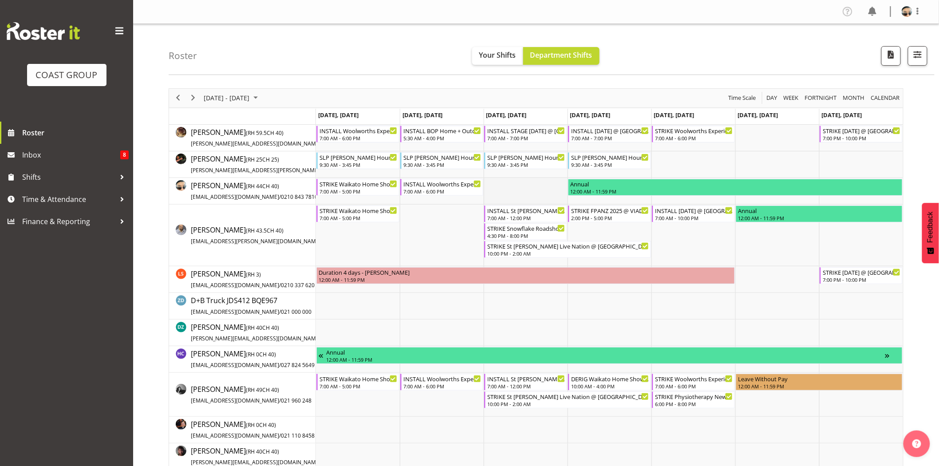
click at [538, 186] on td "Timeline Week of October 7, 2025" at bounding box center [526, 191] width 84 height 27
click at [440, 326] on td "Timeline Week of October 7, 2025" at bounding box center [442, 333] width 84 height 27
click at [193, 103] on span "Next" at bounding box center [193, 97] width 11 height 11
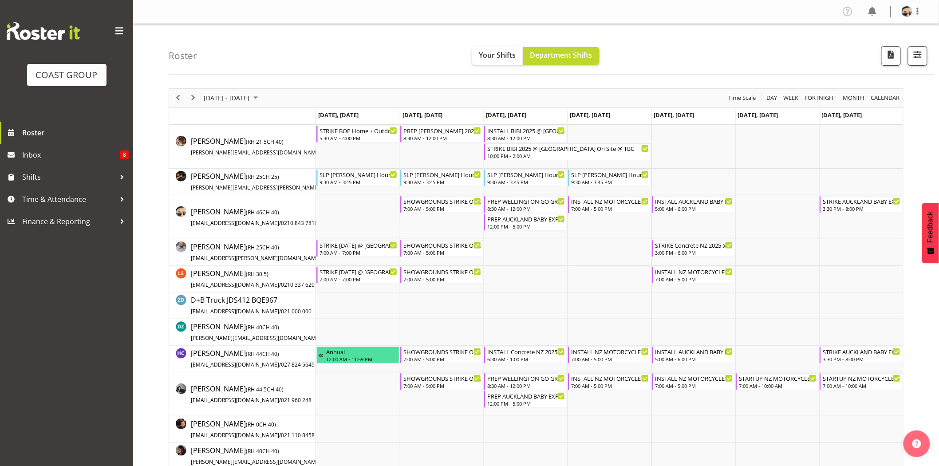
click at [517, 93] on div "[DATE] - [DATE] [DATE] Day Week Fortnight Month calendar Month Agenda Time Scale" at bounding box center [536, 98] width 734 height 19
click at [627, 209] on div "7:00 AM - 5:00 PM" at bounding box center [610, 208] width 78 height 7
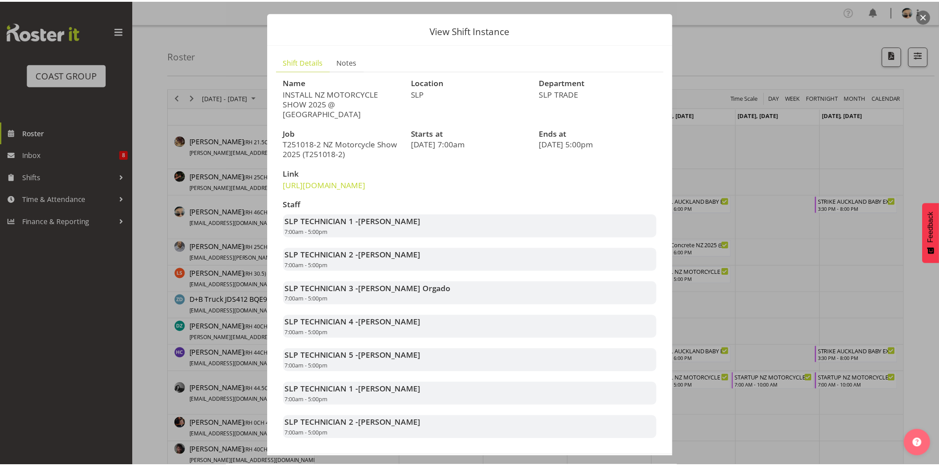
scroll to position [78, 0]
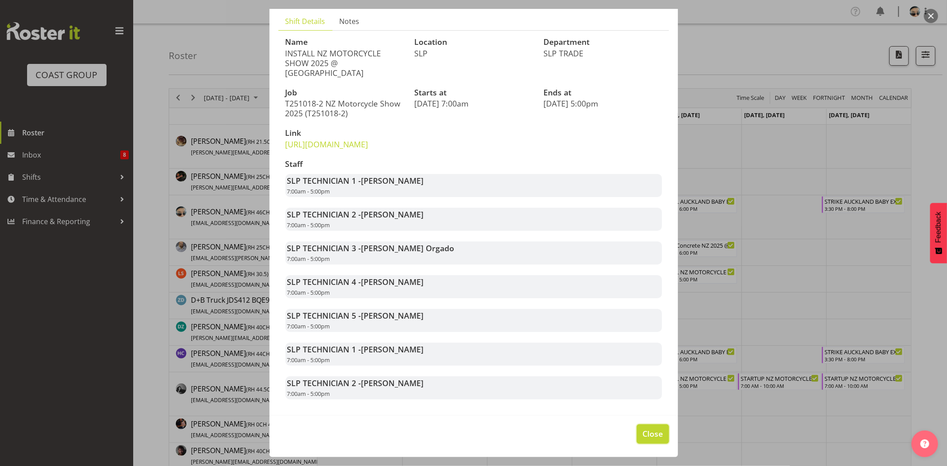
click at [655, 426] on button "Close" at bounding box center [652, 434] width 32 height 20
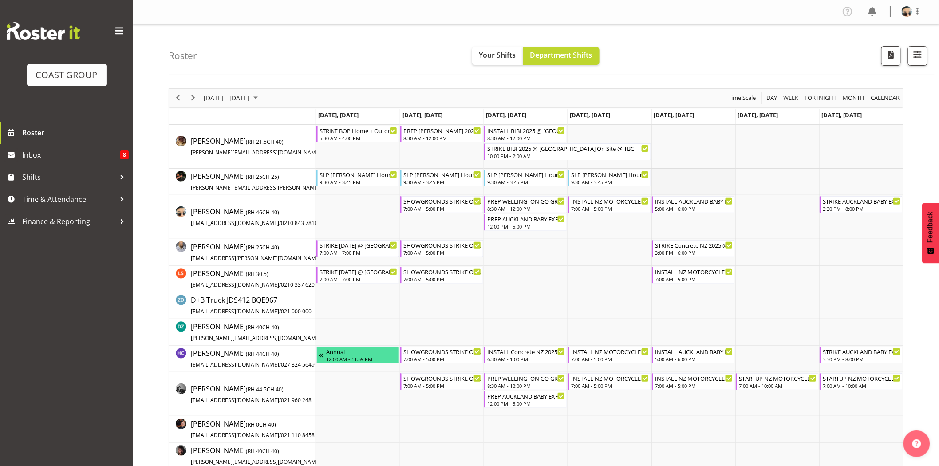
click at [689, 181] on td "Timeline Week of October 14, 2025" at bounding box center [693, 182] width 84 height 27
drag, startPoint x: 191, startPoint y: 97, endPoint x: 394, endPoint y: 33, distance: 212.1
click at [191, 97] on span "Next" at bounding box center [193, 97] width 11 height 11
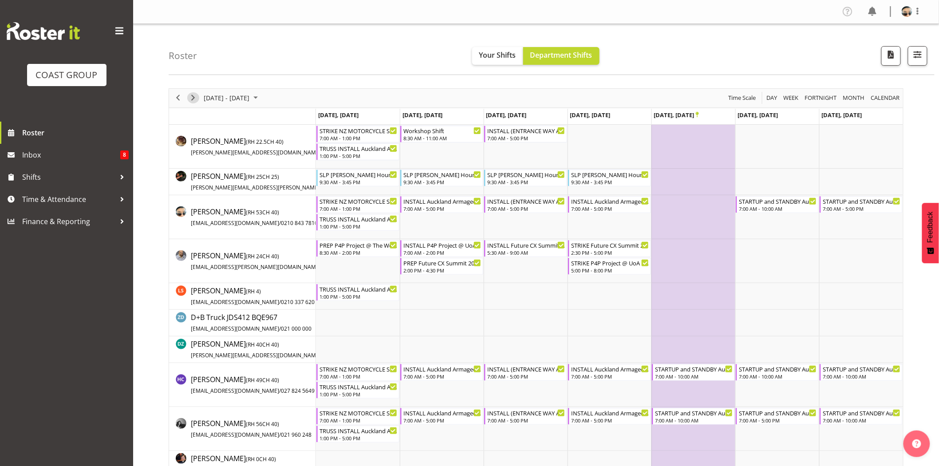
click at [194, 98] on span "Next" at bounding box center [193, 97] width 11 height 11
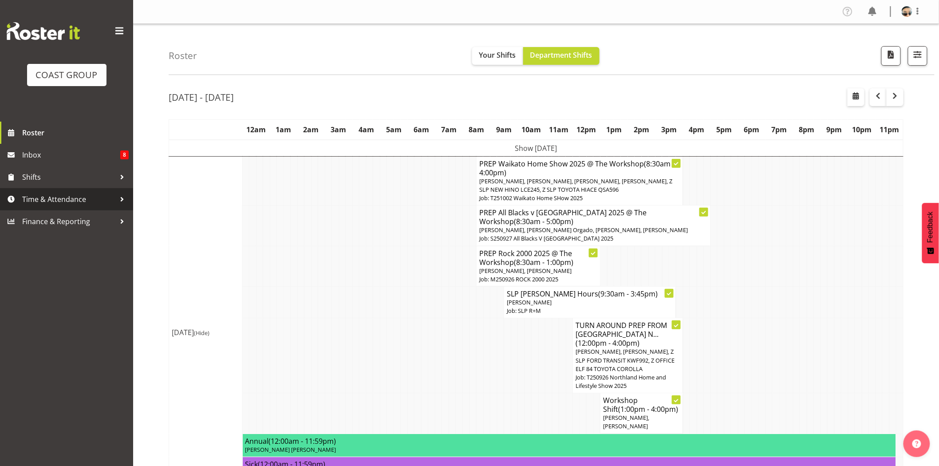
click at [99, 199] on span "Time & Attendance" at bounding box center [68, 199] width 93 height 13
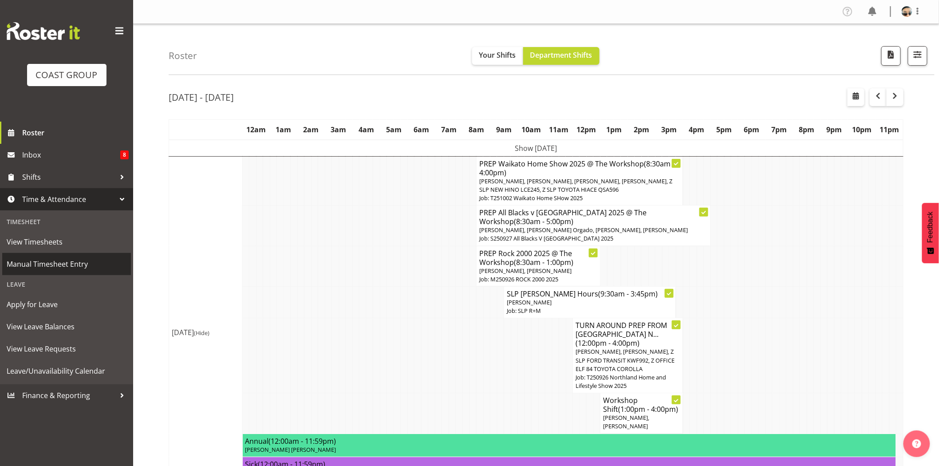
click at [77, 269] on span "Manual Timesheet Entry" at bounding box center [67, 263] width 120 height 13
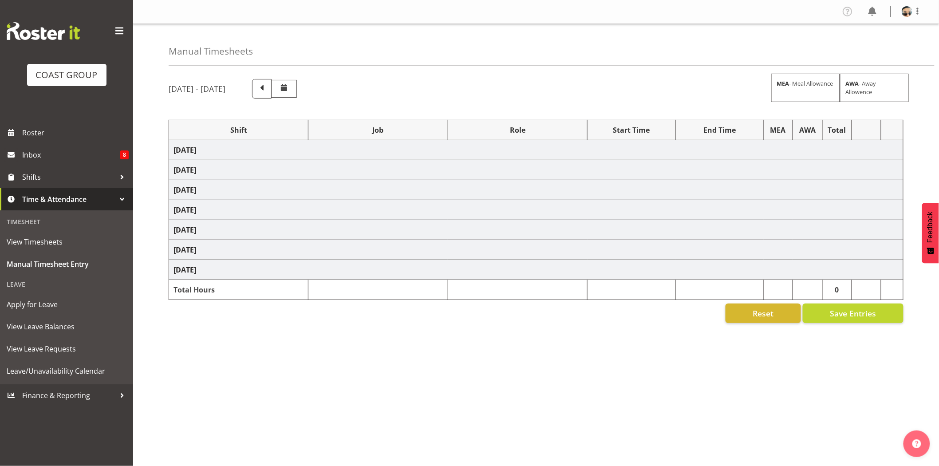
select select "78452"
select select "10280"
select select "72811"
select select "9802"
select select "80832"
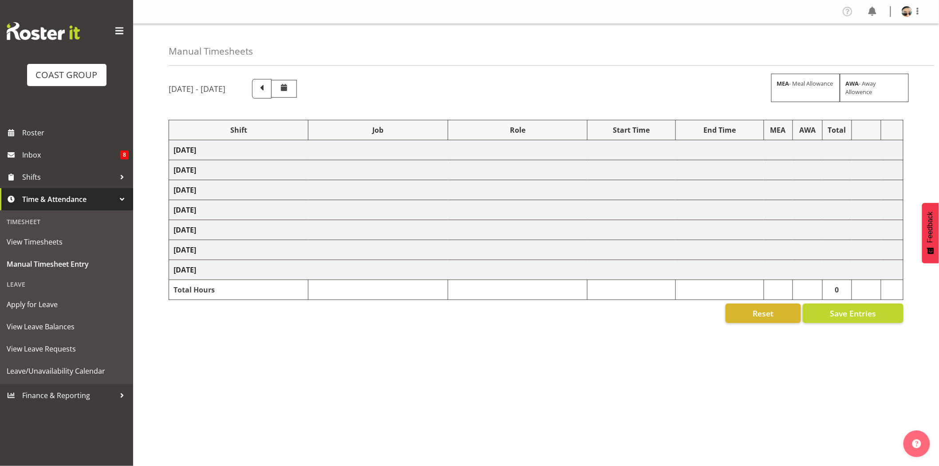
select select "10547"
select select "72811"
select select "9802"
select select "74392"
select select "9942"
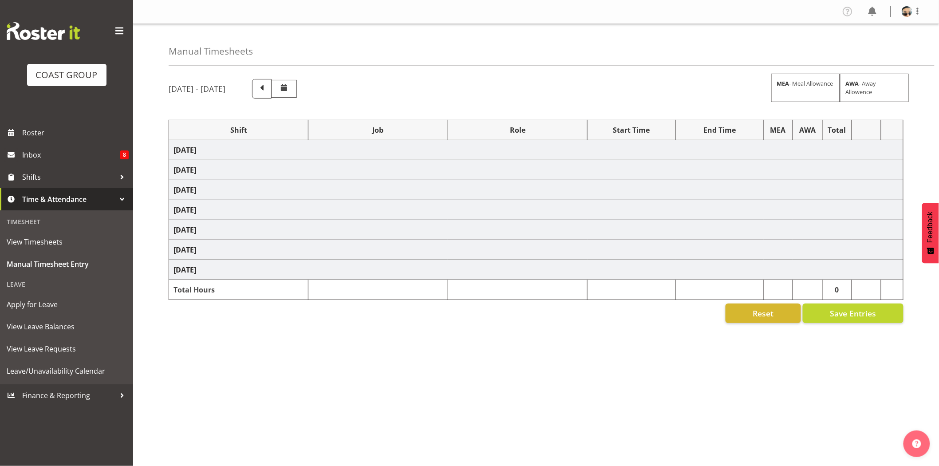
select select "79707"
select select "10453"
select select "77482"
select select "10165"
select select "72811"
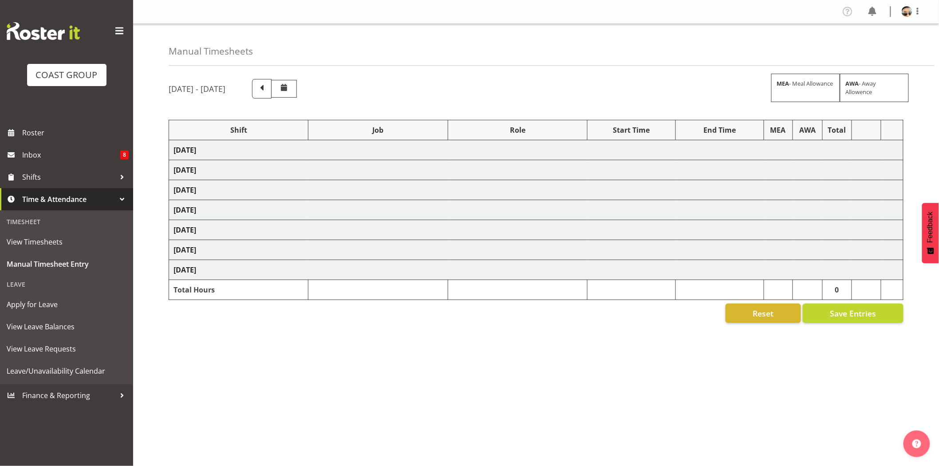
select select "9802"
select select "74313"
select select "9928"
select select "66173"
select select "9156"
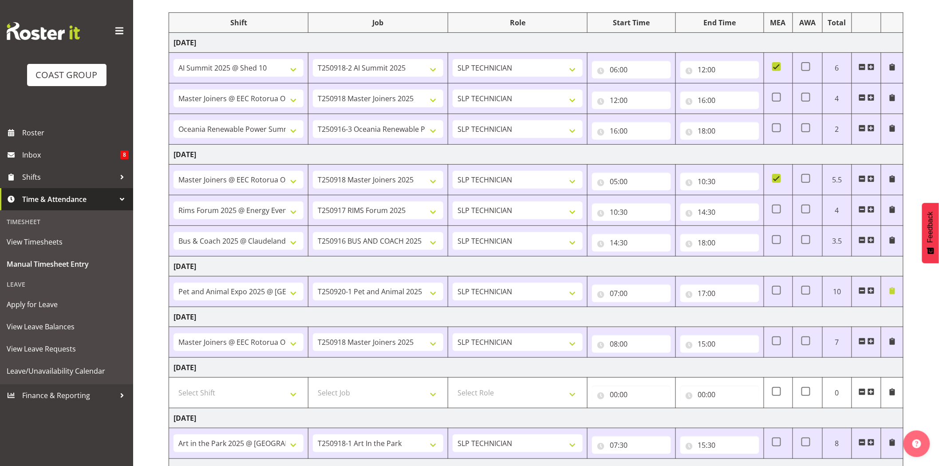
scroll to position [161, 0]
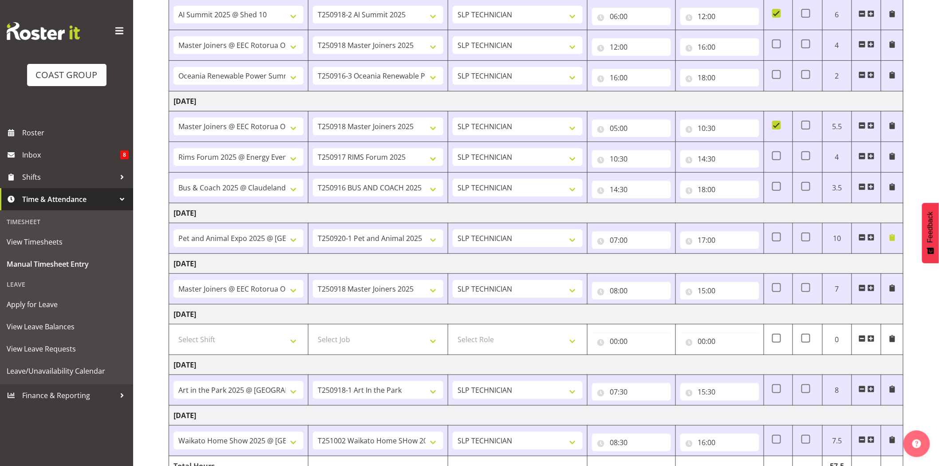
drag, startPoint x: 174, startPoint y: 213, endPoint x: 248, endPoint y: 215, distance: 73.7
click at [248, 215] on td "Friday 19th September 2025" at bounding box center [536, 213] width 734 height 20
click at [249, 216] on td "Friday 19th September 2025" at bounding box center [536, 213] width 734 height 20
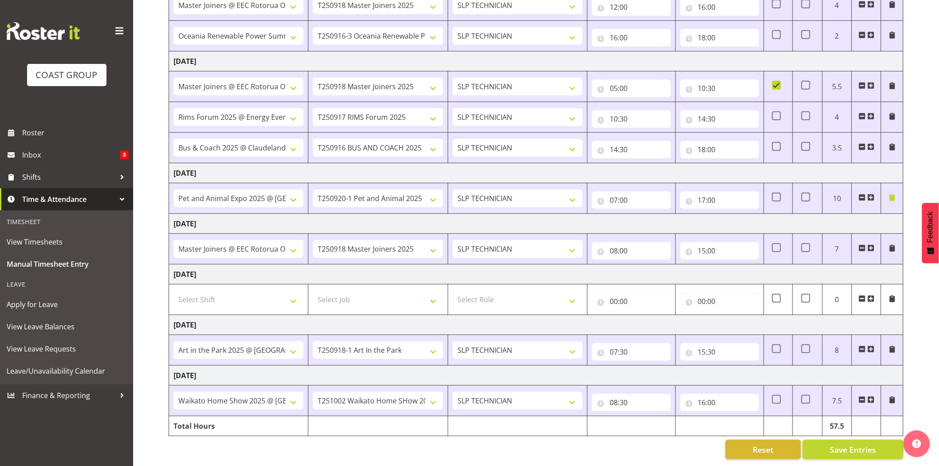
scroll to position [209, 0]
click at [34, 132] on span "Roster" at bounding box center [75, 132] width 107 height 13
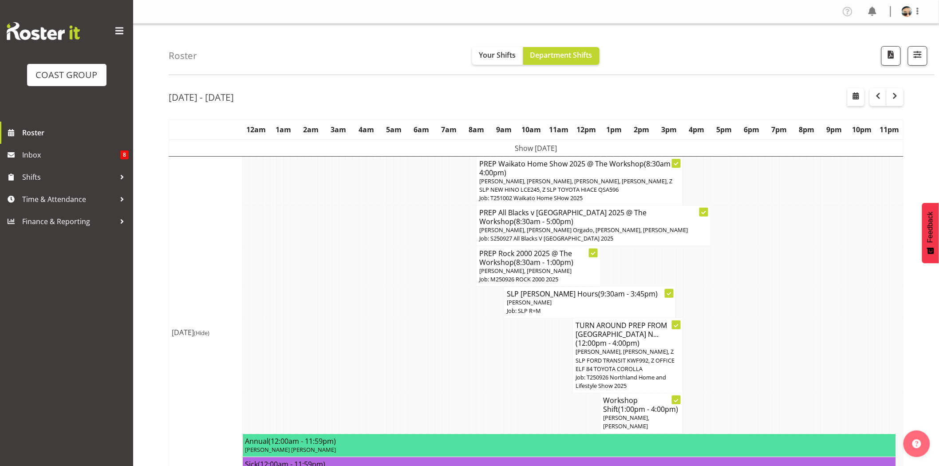
click at [791, 43] on div "Roster Your Shifts Department Shifts 1 Locations Clear CARLTON EVENTS [PERSON_N…" at bounding box center [552, 49] width 766 height 51
click at [785, 108] on div "[DATE] - [DATE]" at bounding box center [536, 98] width 735 height 20
drag, startPoint x: 805, startPoint y: 81, endPoint x: 882, endPoint y: 85, distance: 77.3
click at [920, 59] on span "button" at bounding box center [918, 55] width 12 height 12
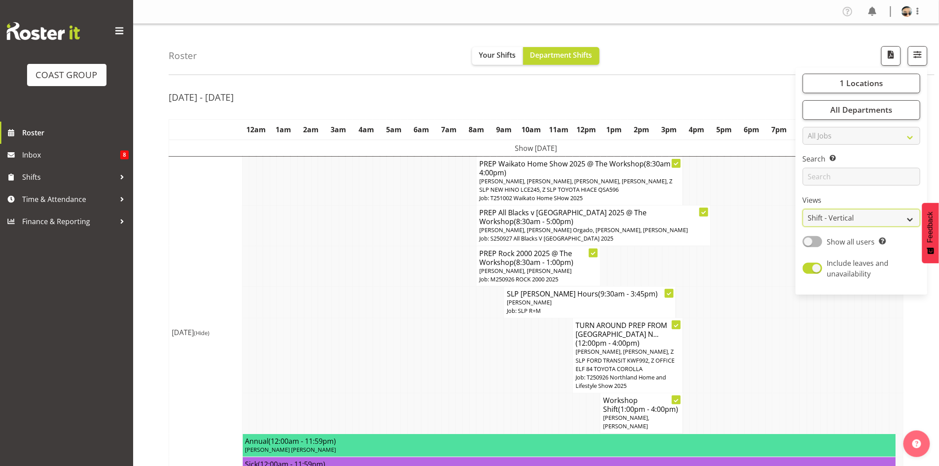
click at [824, 221] on select "Staff Role Shift - Horizontal Shift - Vertical Staff - Location" at bounding box center [862, 218] width 118 height 18
select select "staff"
click at [803, 209] on select "Staff Role Shift - Horizontal Shift - Vertical Staff - Location" at bounding box center [862, 218] width 118 height 18
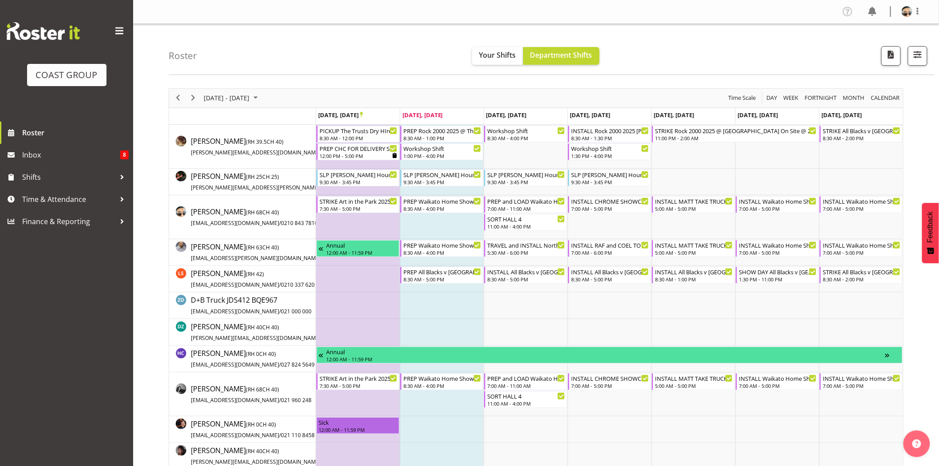
click at [542, 225] on div "11:00 AM - 4:00 PM" at bounding box center [526, 225] width 78 height 7
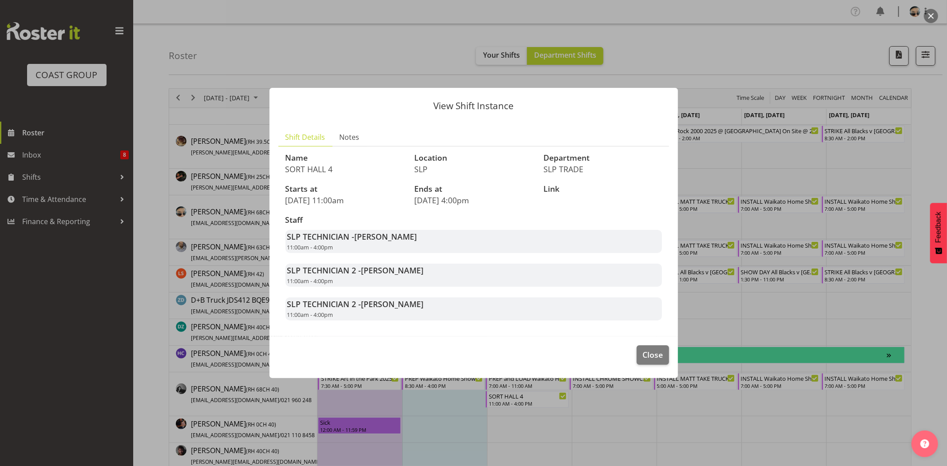
drag, startPoint x: 359, startPoint y: 237, endPoint x: 410, endPoint y: 245, distance: 52.5
click at [410, 245] on div "SLP TECHNICIAN - Aof Anujarawat 11:00am - 4:00pm" at bounding box center [473, 241] width 376 height 23
click at [411, 245] on div "SLP TECHNICIAN - Aof Anujarawat 11:00am - 4:00pm" at bounding box center [473, 241] width 376 height 23
drag, startPoint x: 364, startPoint y: 273, endPoint x: 415, endPoint y: 281, distance: 51.3
click at [415, 281] on div "SLP TECHNICIAN 2 - [PERSON_NAME] 11:00am - 4:00pm" at bounding box center [473, 275] width 376 height 23
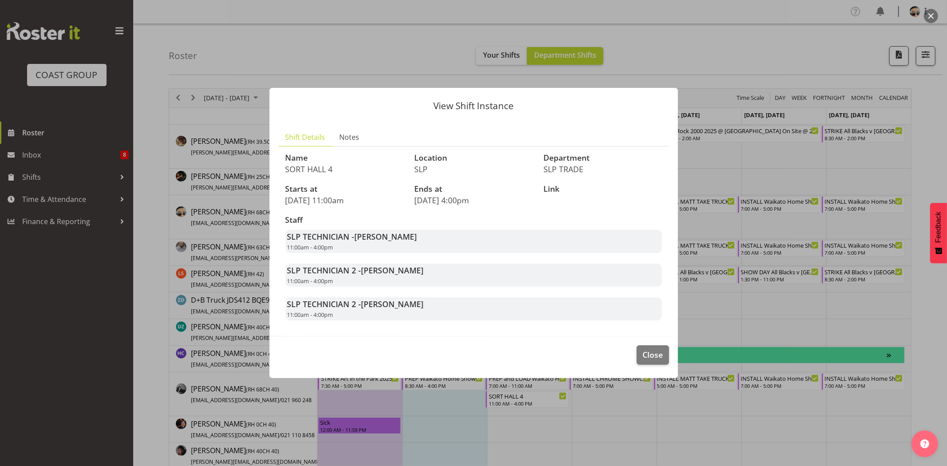
click at [415, 281] on div "SLP TECHNICIAN 2 - [PERSON_NAME] 11:00am - 4:00pm" at bounding box center [473, 275] width 376 height 23
click at [651, 357] on span "Close" at bounding box center [652, 355] width 20 height 12
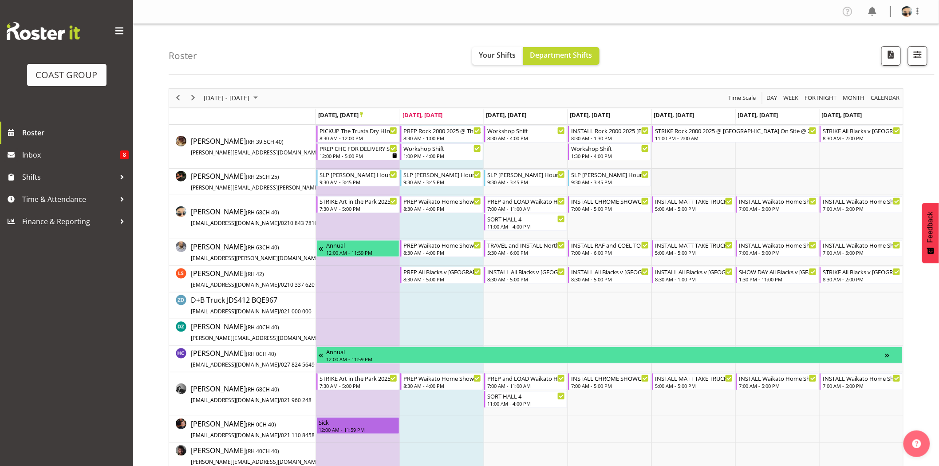
click at [696, 185] on td "Timeline Week of September 23, 2025" at bounding box center [693, 182] width 84 height 27
click at [348, 70] on div "Roster Your Shifts Department Shifts 1 Locations Clear CARLTON EVENTS [PERSON_N…" at bounding box center [552, 49] width 766 height 51
click at [196, 101] on span "Next" at bounding box center [193, 97] width 11 height 11
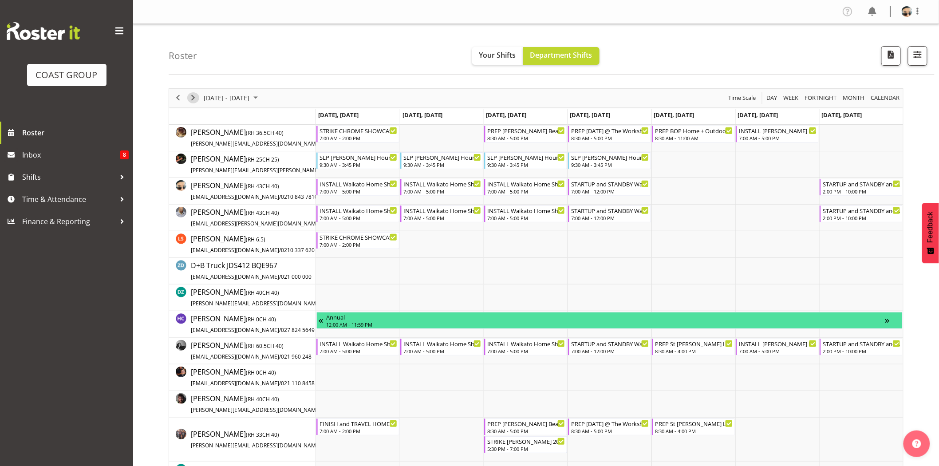
click at [189, 100] on span "Next" at bounding box center [193, 97] width 11 height 11
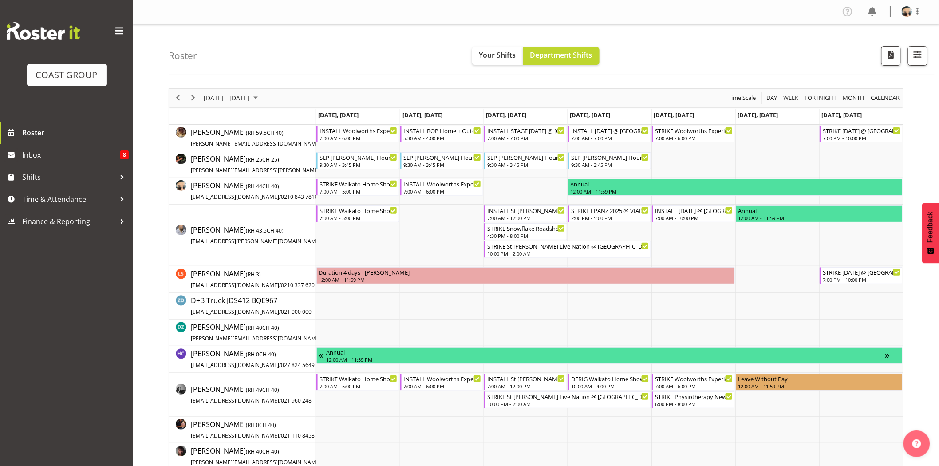
click at [318, 75] on div "Roster Your Shifts Department Shifts 1 Locations Clear CARLTON EVENTS [PERSON_N…" at bounding box center [552, 49] width 766 height 51
click at [196, 99] on span "Next" at bounding box center [193, 97] width 11 height 11
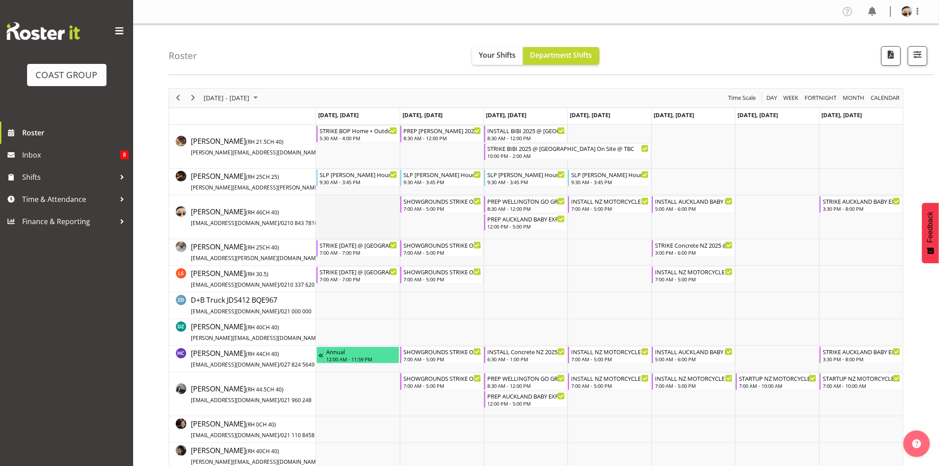
click at [370, 208] on td "Timeline Week of October 14, 2025" at bounding box center [358, 217] width 84 height 44
click at [682, 209] on div "5:00 AM - 6:00 PM" at bounding box center [694, 208] width 78 height 7
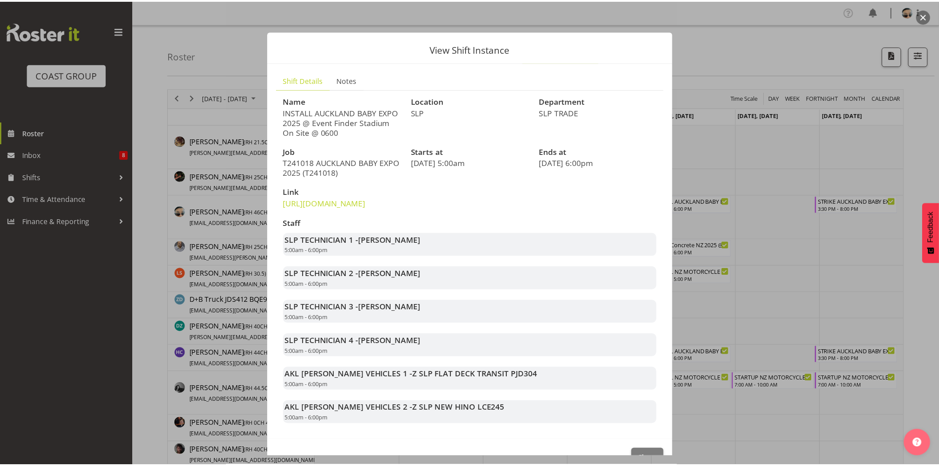
scroll to position [45, 0]
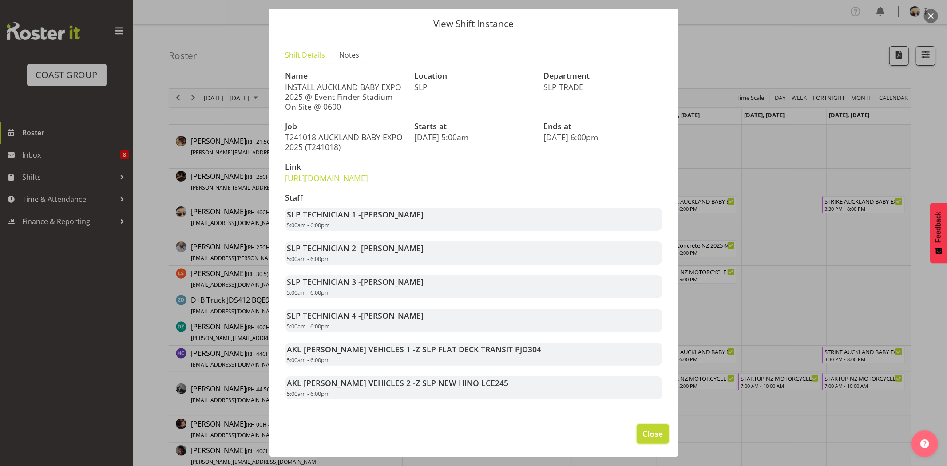
click at [651, 439] on span "Close" at bounding box center [652, 434] width 20 height 12
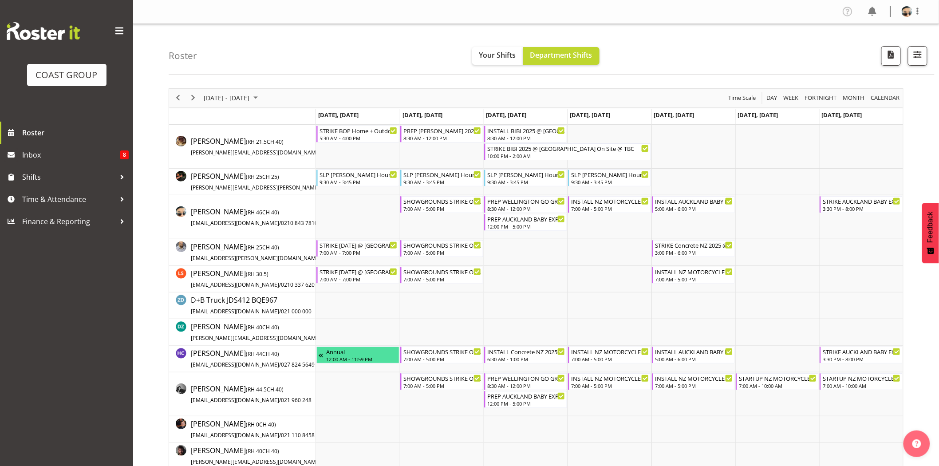
click at [530, 92] on div "[DATE] - [DATE] [DATE] Day Week Fortnight Month calendar Month Agenda Time Scale" at bounding box center [536, 98] width 734 height 19
